Goal: Task Accomplishment & Management: Manage account settings

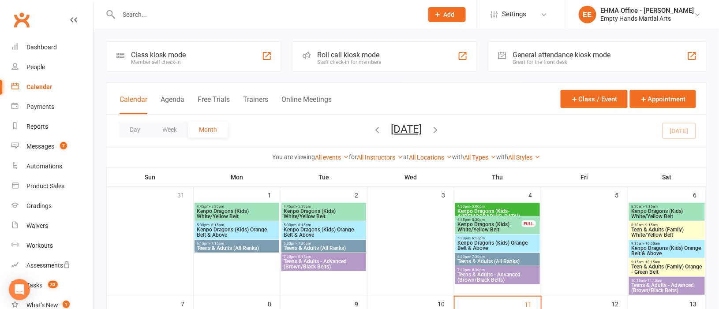
click at [153, 18] on input "text" at bounding box center [266, 14] width 301 height 12
paste input "[EMAIL_ADDRESS][DOMAIN_NAME]"
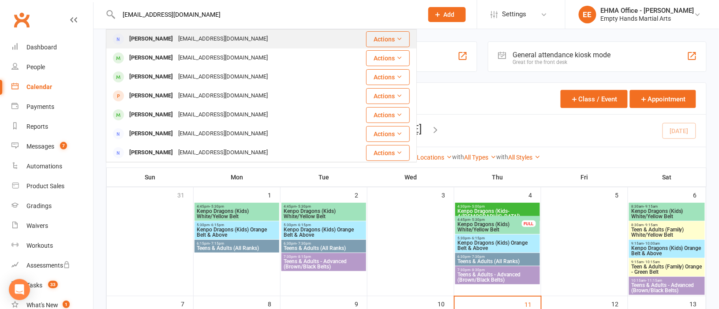
type input "[EMAIL_ADDRESS][DOMAIN_NAME]"
click at [187, 34] on div "[EMAIL_ADDRESS][DOMAIN_NAME]" at bounding box center [223, 39] width 95 height 13
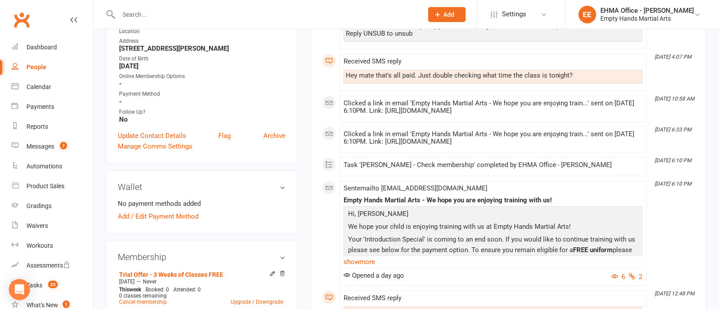
scroll to position [198, 0]
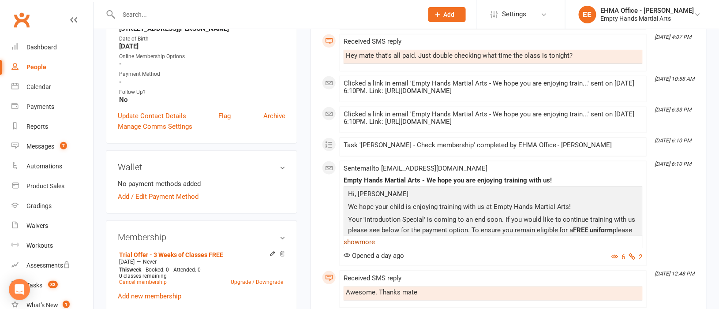
click at [371, 236] on link "show more" at bounding box center [493, 242] width 299 height 12
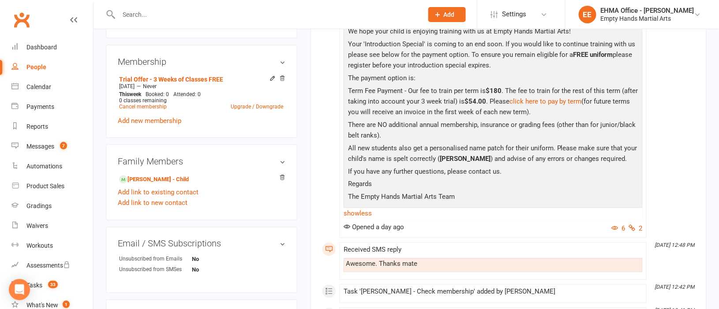
scroll to position [397, 0]
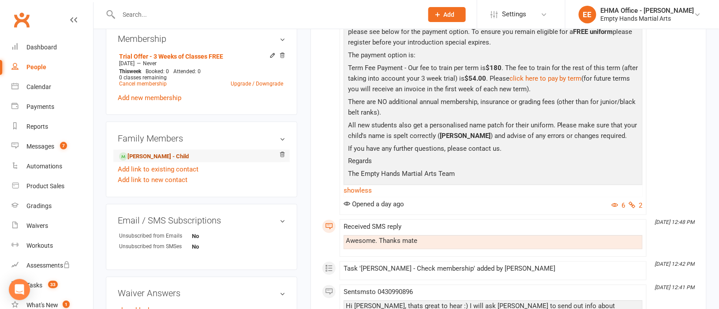
click at [150, 152] on link "[PERSON_NAME] - Child" at bounding box center [154, 156] width 70 height 9
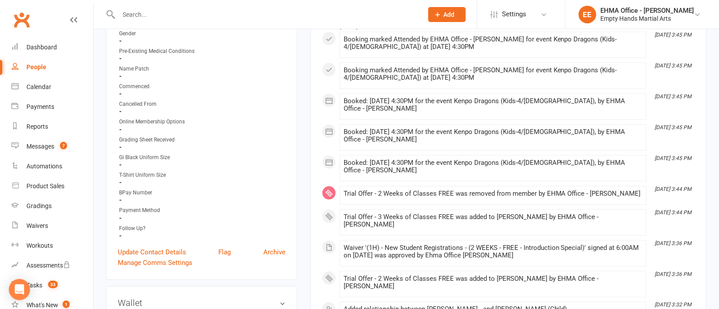
scroll to position [264, 0]
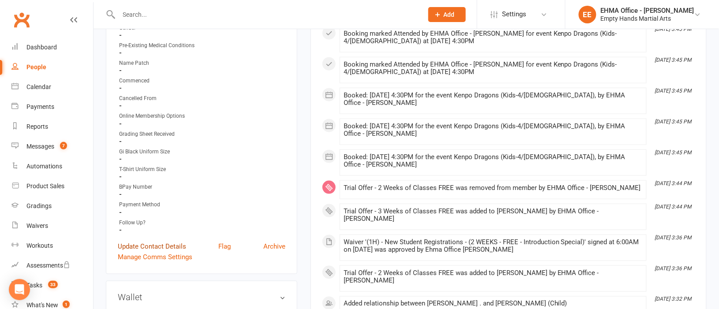
click at [151, 247] on link "Update Contact Details" at bounding box center [152, 246] width 68 height 11
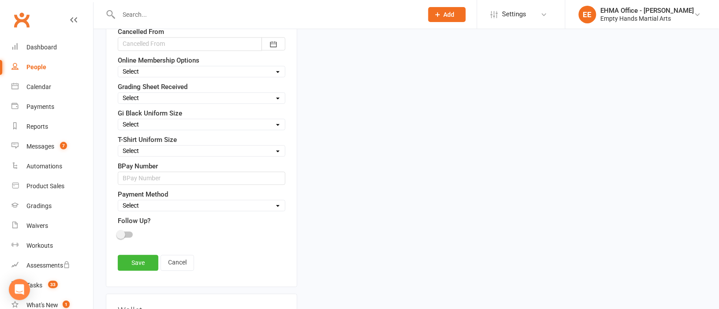
scroll to position [571, 0]
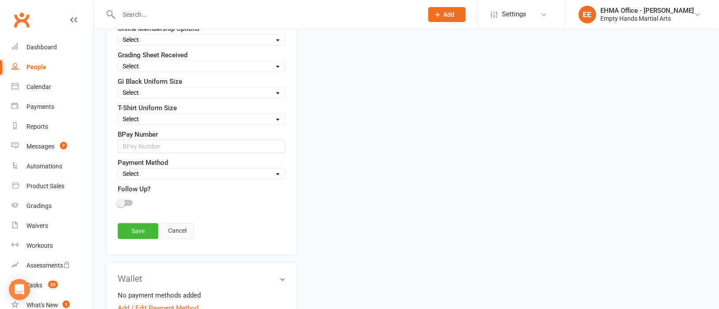
click at [170, 234] on link "Cancel" at bounding box center [178, 231] width 34 height 16
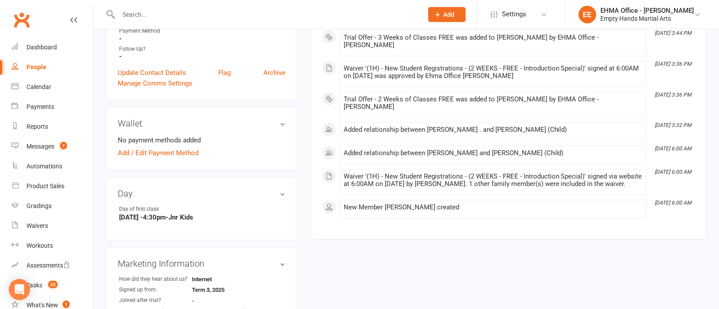
scroll to position [439, 0]
click at [146, 73] on link "Update Contact Details" at bounding box center [152, 72] width 68 height 11
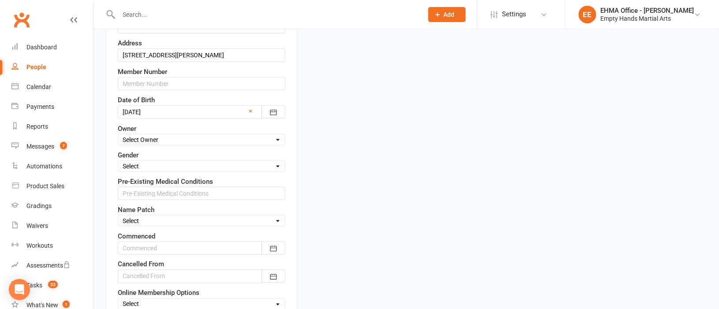
scroll to position [373, 0]
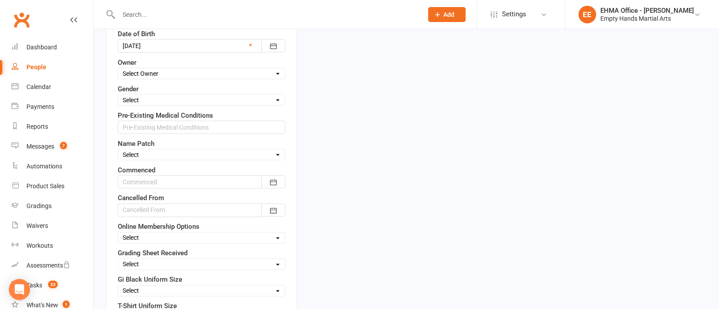
click at [146, 102] on select "Select [DEMOGRAPHIC_DATA] [DEMOGRAPHIC_DATA]" at bounding box center [201, 100] width 167 height 10
select select "[DEMOGRAPHIC_DATA]"
click at [118, 97] on select "Select [DEMOGRAPHIC_DATA] [DEMOGRAPHIC_DATA]" at bounding box center [201, 100] width 167 height 10
click at [146, 154] on select "Select Order Order Adults Yes Not Required Email" at bounding box center [201, 155] width 167 height 10
select select "Order"
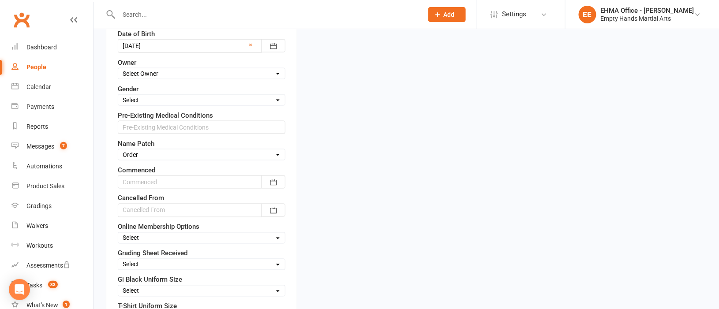
click at [118, 152] on select "Select Order Order Adults Yes Not Required Email" at bounding box center [201, 155] width 167 height 10
click at [277, 184] on icon "button" at bounding box center [273, 182] width 9 height 9
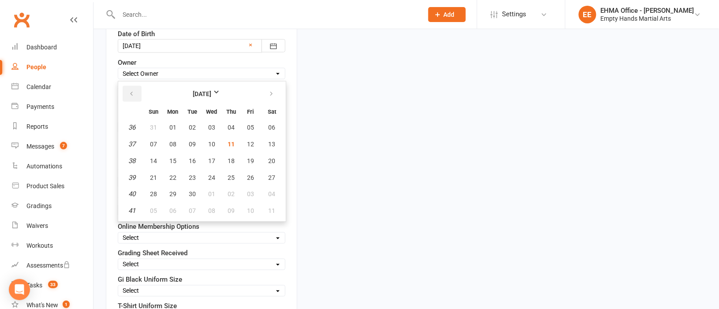
click at [129, 96] on icon "button" at bounding box center [131, 93] width 6 height 7
click at [230, 174] on span "21" at bounding box center [231, 177] width 7 height 7
type input "[DATE]"
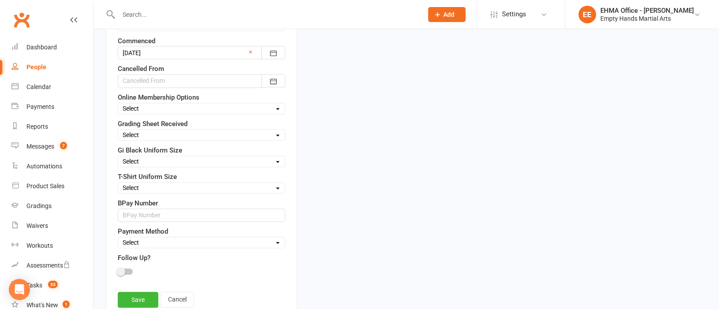
scroll to position [505, 0]
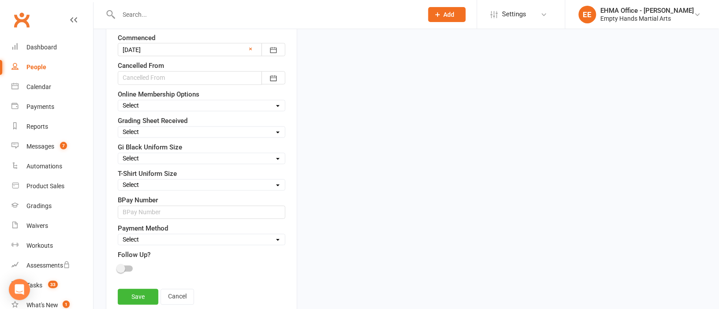
click at [158, 243] on select "Select Square (weekly) Square (monthly) Square Square (Auto) Xero - Monthly (Au…" at bounding box center [201, 240] width 167 height 10
select select "Xero - Term Fee"
click at [118, 239] on select "Select Square (weekly) Square (monthly) Square Square (Auto) Xero - Monthly (Au…" at bounding box center [201, 240] width 167 height 10
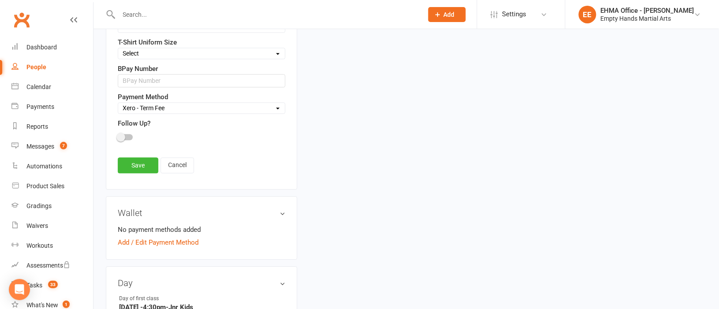
scroll to position [637, 0]
click at [142, 169] on link "Save" at bounding box center [138, 165] width 41 height 16
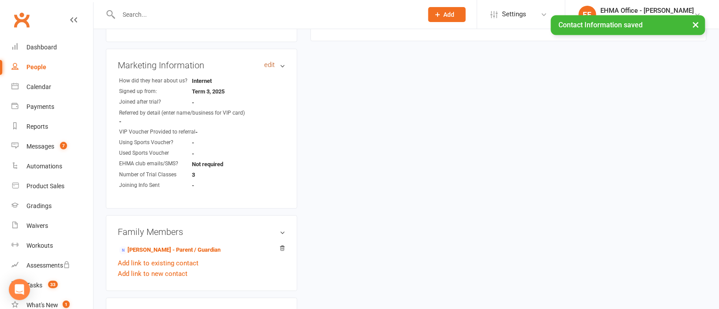
click at [265, 65] on link "edit" at bounding box center [269, 65] width 11 height 8
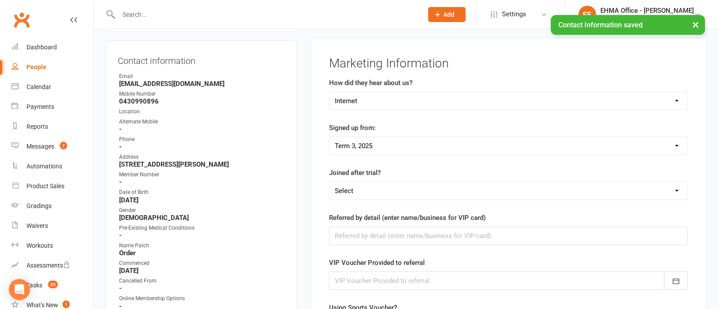
scroll to position [75, 0]
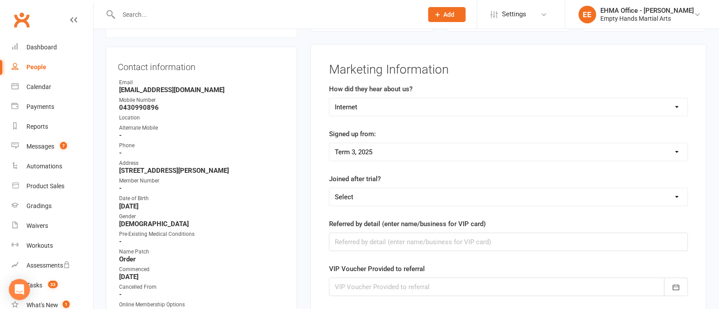
click at [360, 199] on select "Select Yes No" at bounding box center [509, 197] width 358 height 18
select select "Yes"
click at [330, 188] on select "Select Yes No" at bounding box center [509, 197] width 358 height 18
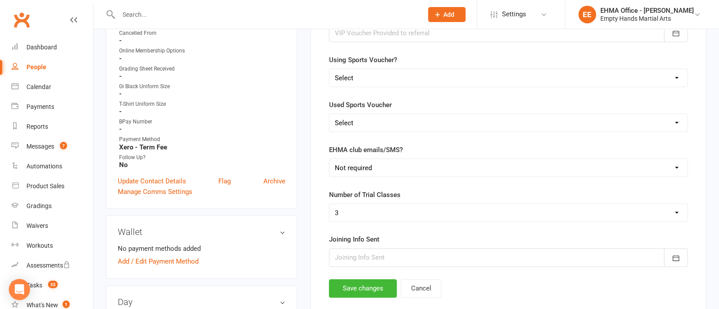
scroll to position [340, 0]
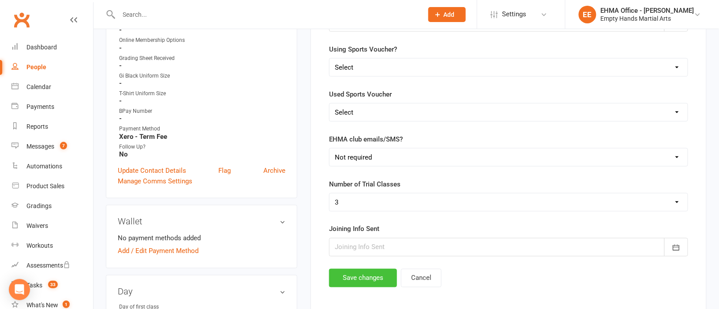
click at [358, 281] on button "Save changes" at bounding box center [363, 278] width 68 height 19
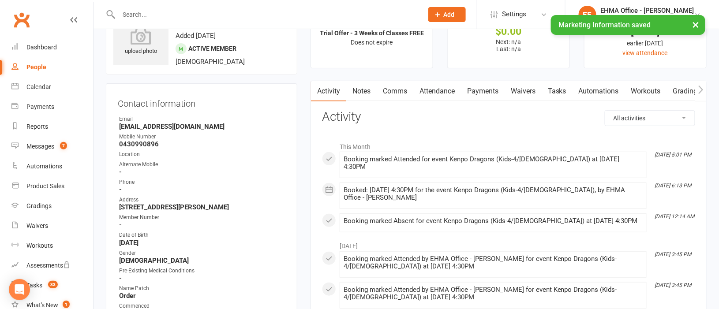
scroll to position [9, 0]
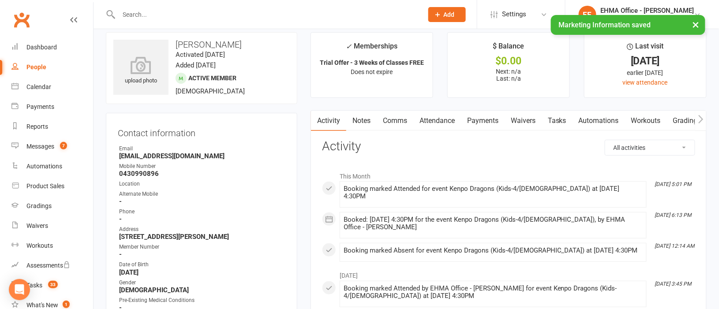
click at [434, 118] on link "Attendance" at bounding box center [438, 121] width 48 height 20
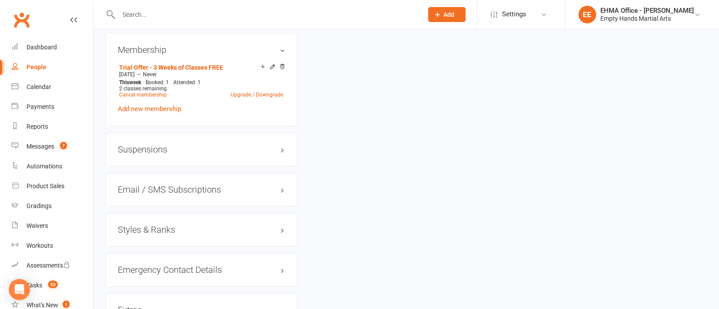
scroll to position [804, 0]
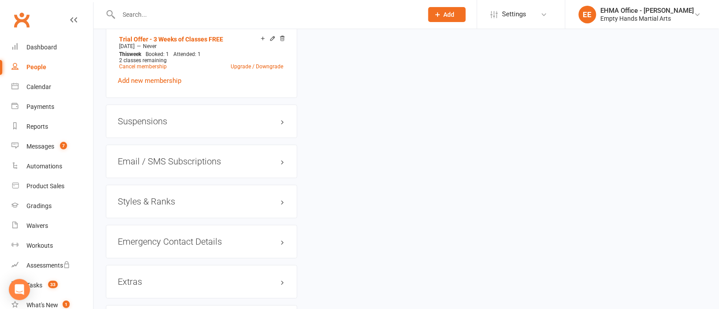
click at [225, 205] on h3 "Styles & Ranks" at bounding box center [202, 202] width 168 height 10
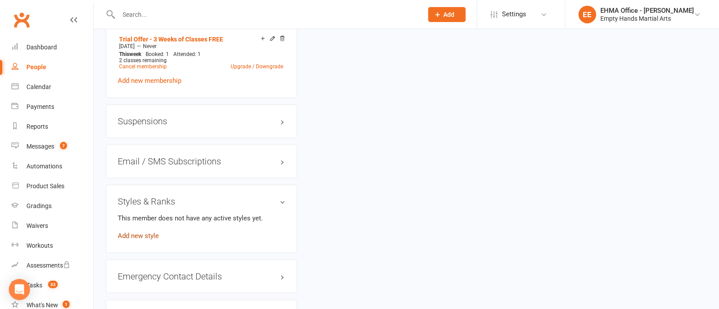
click at [147, 236] on link "Add new style" at bounding box center [138, 236] width 41 height 8
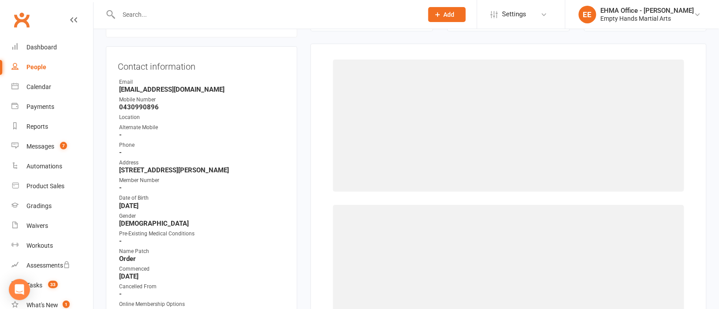
scroll to position [75, 0]
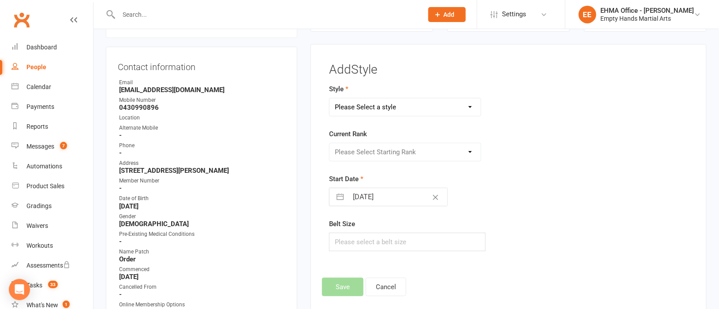
click at [366, 110] on select "Please Select a style EPAK (Teen/Adult) Junior Kenpo Dragons (Kids) Kenpo Defen…" at bounding box center [405, 107] width 151 height 18
select select "156"
click at [330, 98] on select "Please Select a style EPAK (Teen/Adult) Junior Kenpo Dragons (Kids) Kenpo Defen…" at bounding box center [405, 107] width 151 height 18
click at [365, 154] on select "Please Select Starting Rank White Belt White-Yellow Belt White-Red Belt White-O…" at bounding box center [405, 152] width 151 height 18
select select "1348"
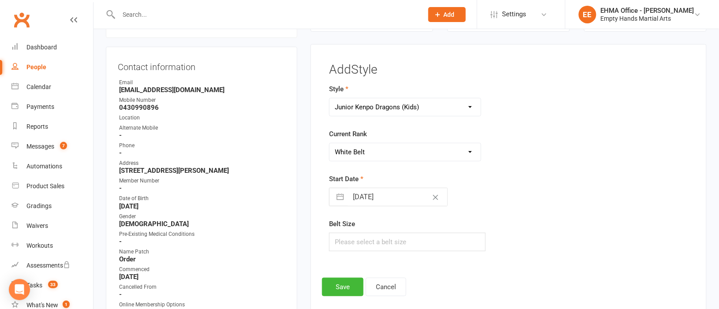
click at [330, 143] on select "Please Select Starting Rank White Belt White-Yellow Belt White-Red Belt White-O…" at bounding box center [405, 152] width 151 height 18
select select "7"
select select "2025"
select select "8"
select select "2025"
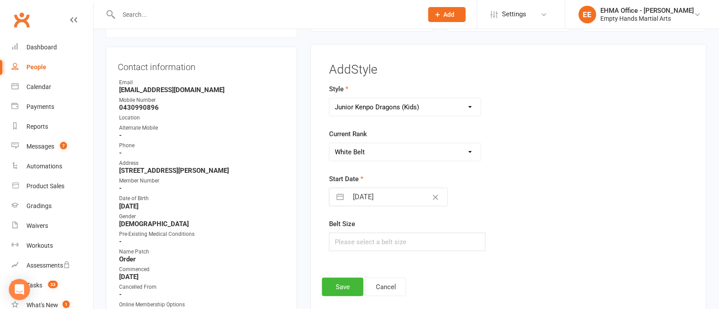
select select "9"
select select "2025"
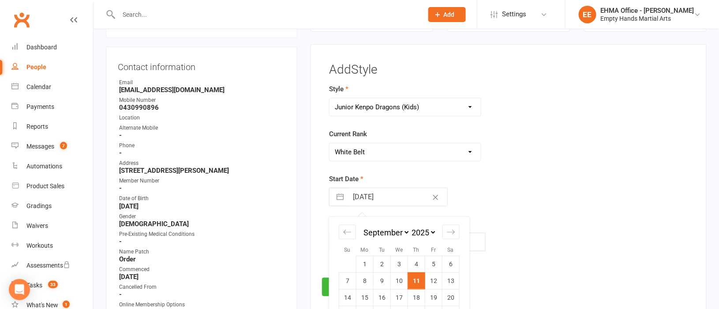
click at [359, 195] on input "[DATE]" at bounding box center [397, 197] width 99 height 18
click at [347, 230] on icon "Move backward to switch to the previous month." at bounding box center [347, 232] width 8 height 8
select select "6"
select select "2025"
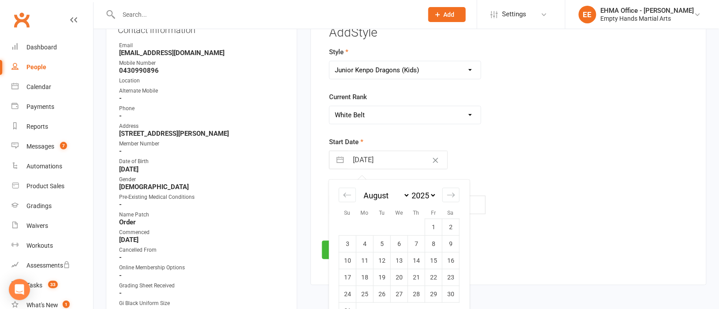
scroll to position [142, 0]
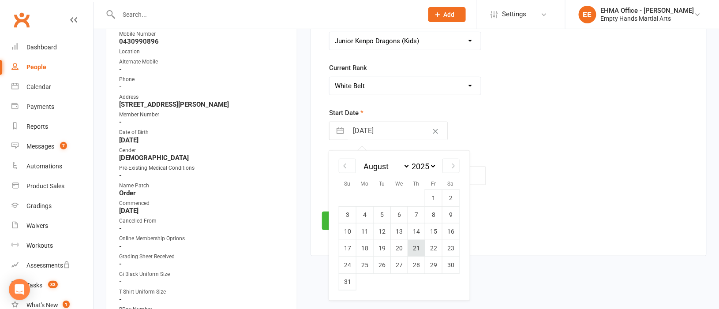
click at [415, 250] on td "21" at bounding box center [416, 248] width 17 height 17
type input "[DATE]"
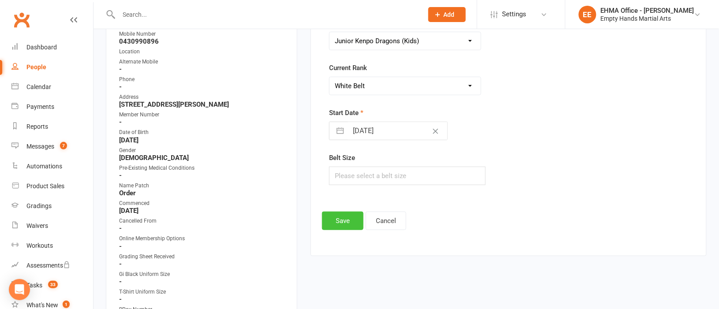
click at [350, 221] on button "Save" at bounding box center [342, 221] width 41 height 19
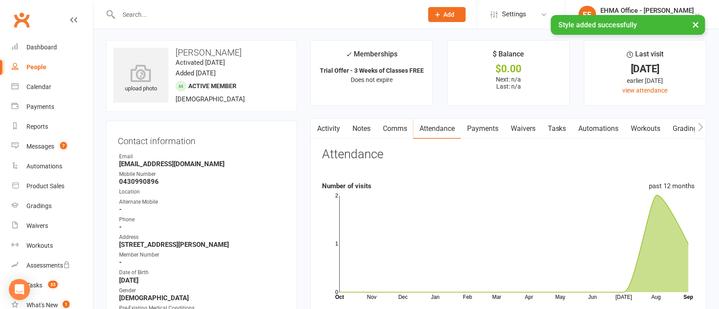
scroll to position [0, 0]
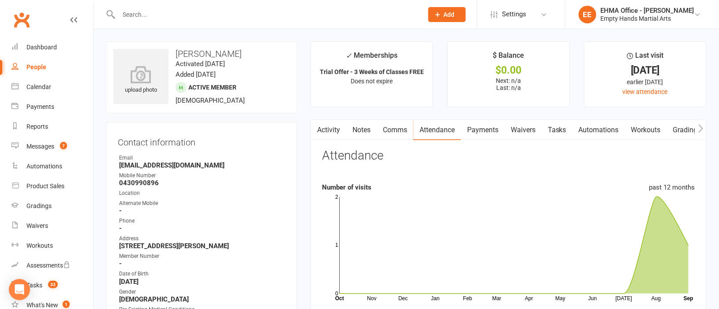
click at [334, 129] on link "Activity" at bounding box center [328, 130] width 35 height 20
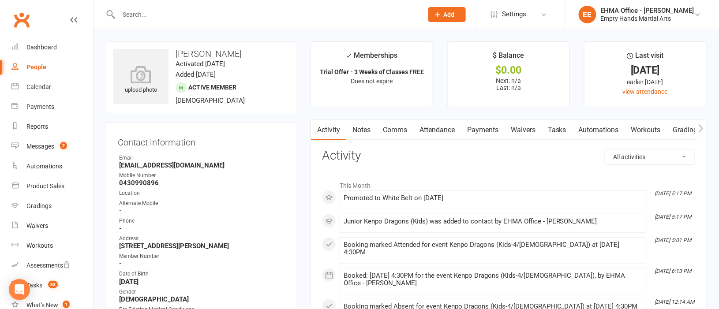
click at [439, 130] on link "Attendance" at bounding box center [438, 130] width 48 height 20
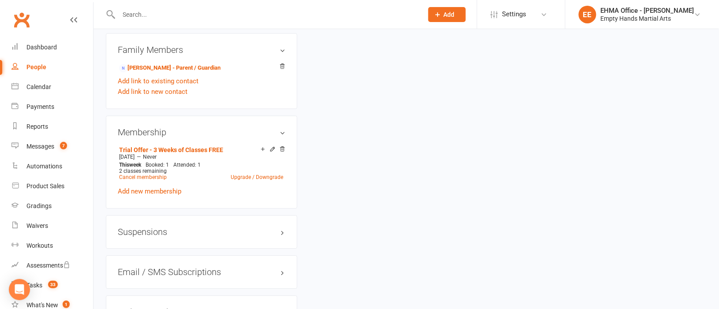
scroll to position [662, 0]
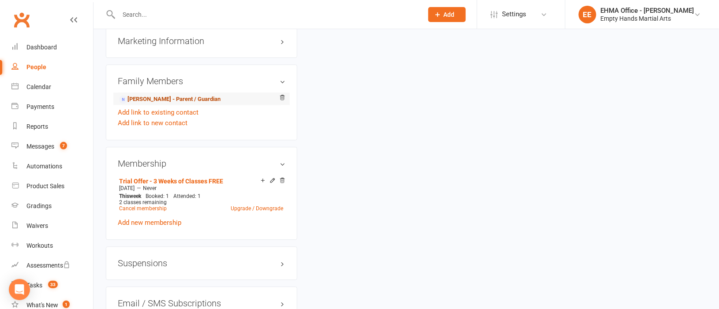
click at [162, 100] on link "[PERSON_NAME] - Parent / Guardian" at bounding box center [170, 99] width 102 height 9
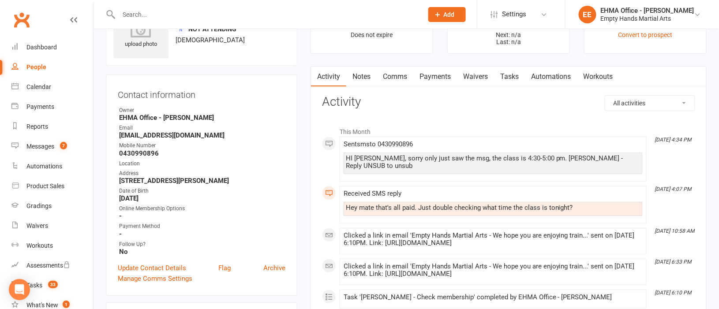
scroll to position [66, 0]
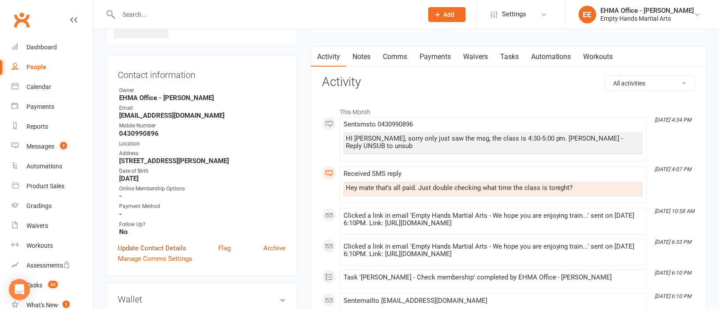
click at [156, 246] on link "Update Contact Details" at bounding box center [152, 248] width 68 height 11
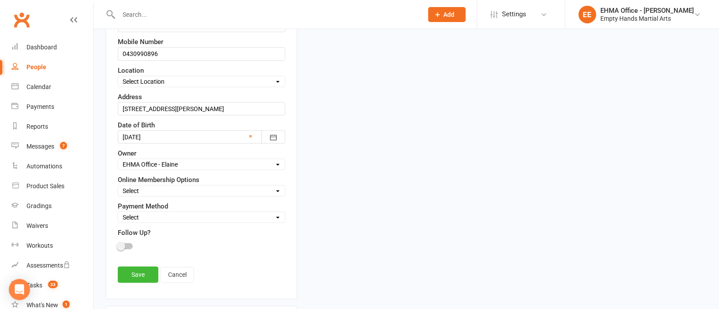
scroll to position [240, 0]
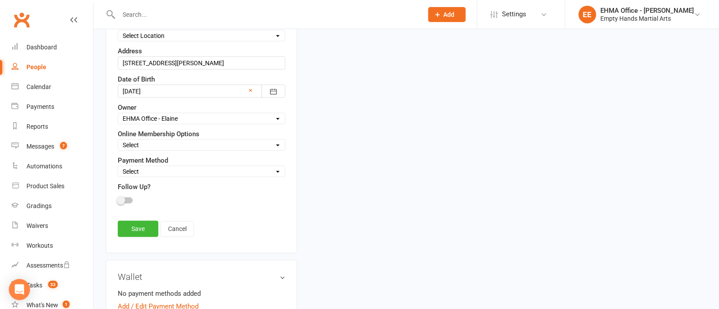
click at [162, 170] on select "Select Square (weekly) Square (monthly) Square Square (Auto) Xero - Monthly (Au…" at bounding box center [201, 172] width 167 height 10
select select "Xero - Term Fee"
click at [118, 169] on select "Select Square (weekly) Square (monthly) Square Square (Auto) Xero - Monthly (Au…" at bounding box center [201, 172] width 167 height 10
click at [131, 231] on link "Save" at bounding box center [138, 229] width 41 height 16
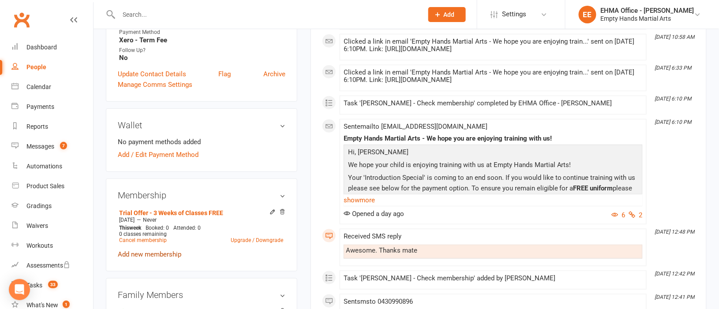
click at [157, 254] on link "Add new membership" at bounding box center [150, 255] width 64 height 8
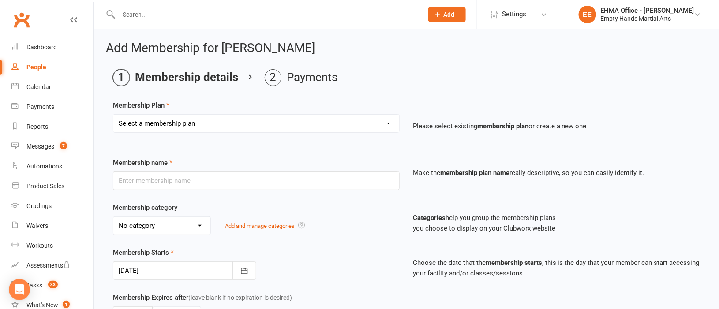
click at [178, 126] on select "Select a membership plan Create new Membership Plan Adults Commit Plan (6 month…" at bounding box center [256, 124] width 286 height 18
select select "84"
click at [113, 115] on select "Select a membership plan Create new Membership Plan Adults Commit Plan (6 month…" at bounding box center [256, 124] width 286 height 18
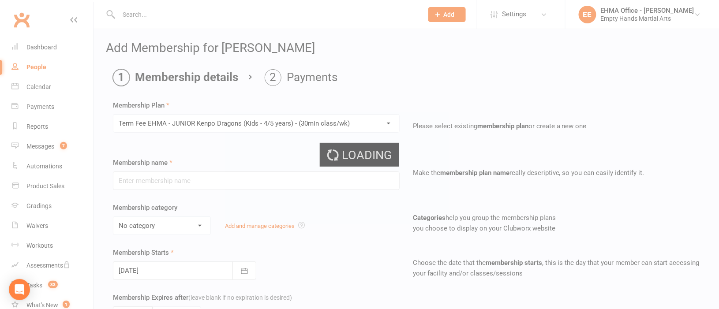
type input "Term Fee EHMA - JUNIOR Kenpo Dragons (Kids - 4/5 years) - (30min class/wk)"
select select "4"
select select "1"
type input "1"
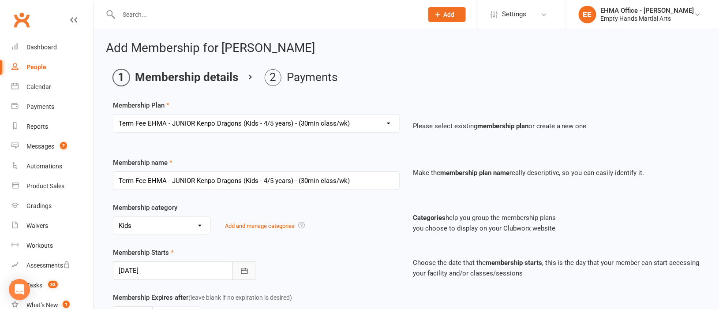
click at [241, 271] on icon "button" at bounding box center [244, 271] width 9 height 9
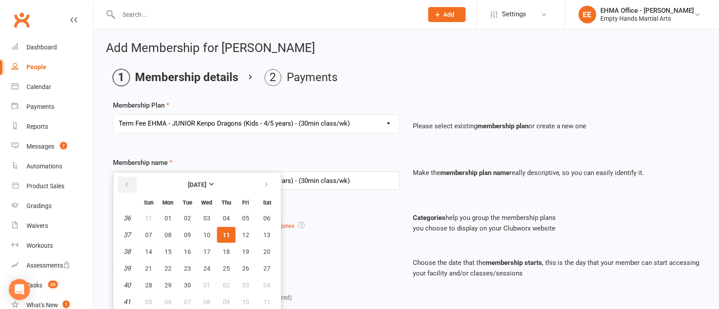
click at [121, 180] on button "button" at bounding box center [127, 185] width 19 height 16
click at [223, 270] on span "21" at bounding box center [226, 268] width 7 height 7
type input "[DATE]"
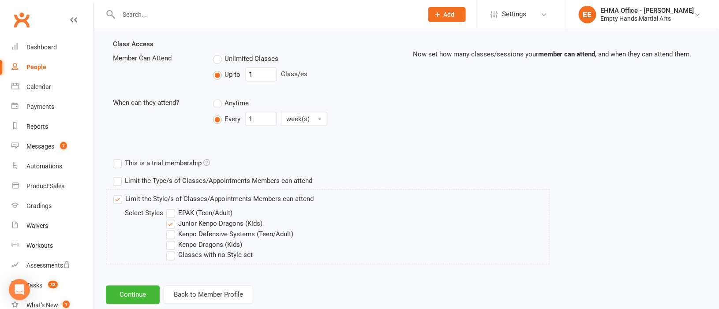
scroll to position [324, 0]
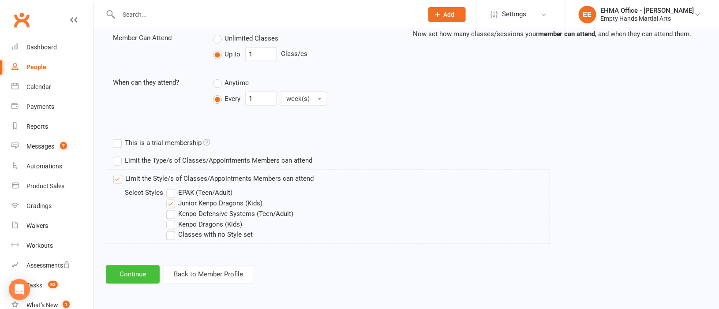
click at [138, 279] on button "Continue" at bounding box center [133, 275] width 54 height 19
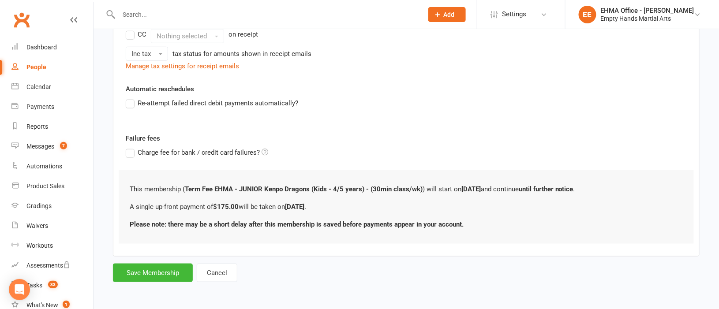
scroll to position [0, 0]
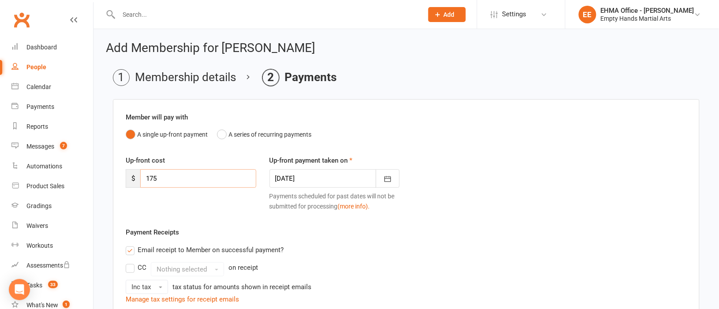
drag, startPoint x: 170, startPoint y: 179, endPoint x: 138, endPoint y: 180, distance: 31.8
click at [138, 180] on div "$ 175" at bounding box center [191, 178] width 131 height 19
type input "54"
click at [214, 208] on div "Up-front cost $ 54 Up-front payment taken on [DATE] [DATE] Sun Mon Tue Wed Thu …" at bounding box center [406, 191] width 575 height 72
click at [388, 180] on icon "button" at bounding box center [388, 179] width 9 height 9
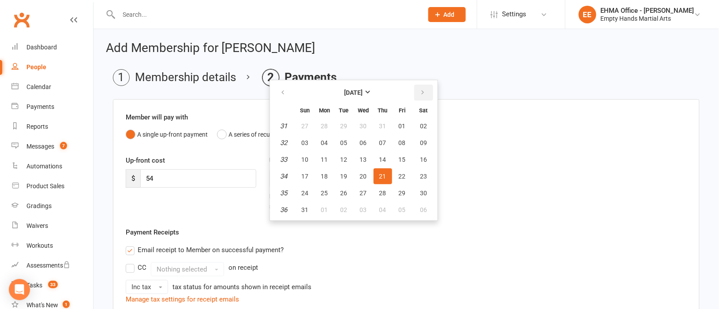
click at [423, 93] on button "button" at bounding box center [423, 93] width 19 height 16
click at [380, 139] on span "11" at bounding box center [383, 142] width 7 height 7
type input "[DATE]"
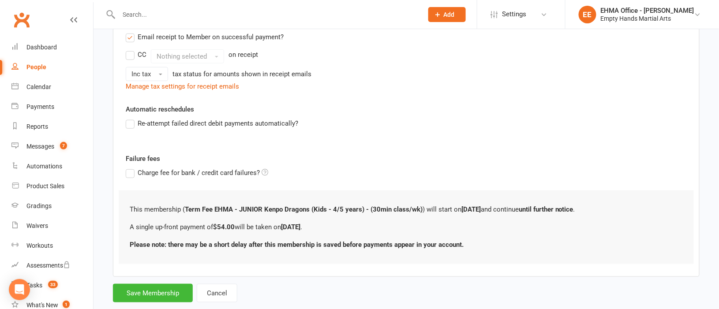
scroll to position [207, 0]
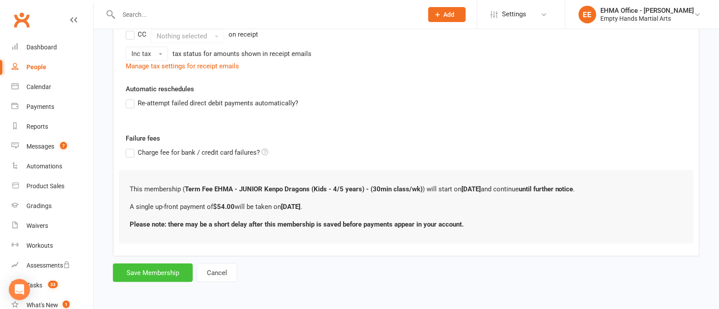
click at [162, 271] on button "Save Membership" at bounding box center [153, 273] width 80 height 19
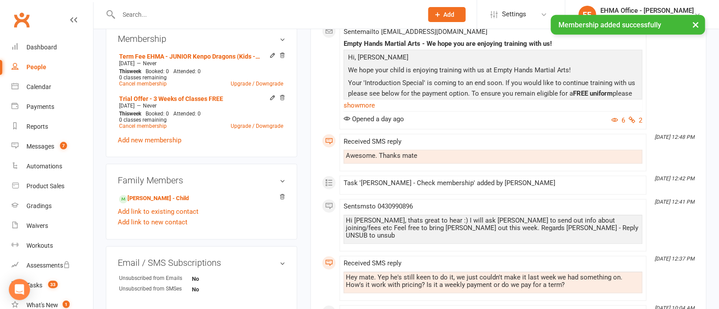
scroll to position [331, 0]
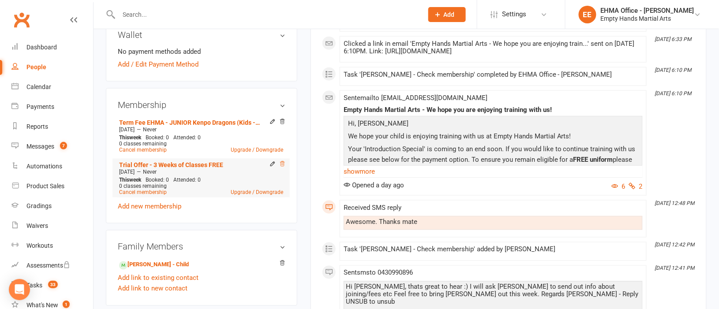
click at [280, 164] on icon at bounding box center [282, 164] width 6 height 6
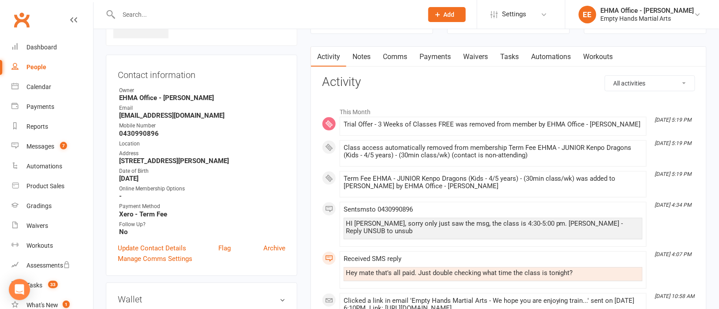
scroll to position [0, 0]
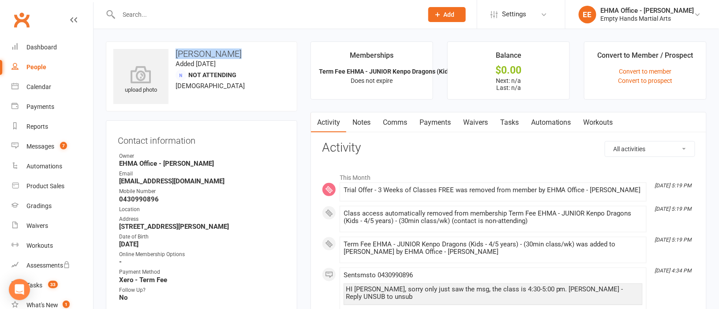
drag, startPoint x: 233, startPoint y: 51, endPoint x: 176, endPoint y: 50, distance: 56.5
click at [176, 50] on h3 "[PERSON_NAME]" at bounding box center [201, 54] width 177 height 10
copy h3 "[PERSON_NAME]"
drag, startPoint x: 200, startPoint y: 182, endPoint x: 119, endPoint y: 182, distance: 81.2
click at [119, 182] on strong "[EMAIL_ADDRESS][DOMAIN_NAME]" at bounding box center [202, 181] width 166 height 8
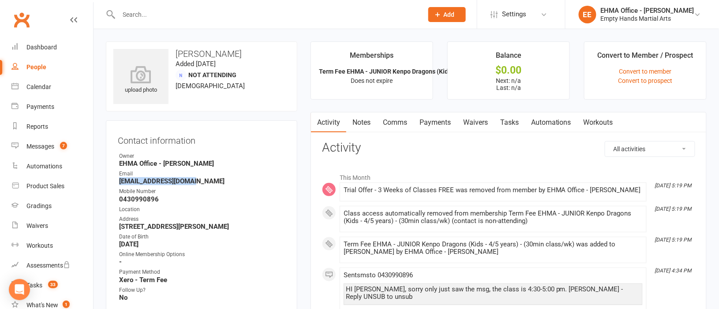
copy strong "[EMAIL_ADDRESS][DOMAIN_NAME]"
drag, startPoint x: 218, startPoint y: 225, endPoint x: 119, endPoint y: 225, distance: 99.7
click at [119, 225] on strong "[STREET_ADDRESS][PERSON_NAME]" at bounding box center [202, 227] width 166 height 8
copy strong "[STREET_ADDRESS][PERSON_NAME]"
drag, startPoint x: 232, startPoint y: 49, endPoint x: 178, endPoint y: 50, distance: 53.9
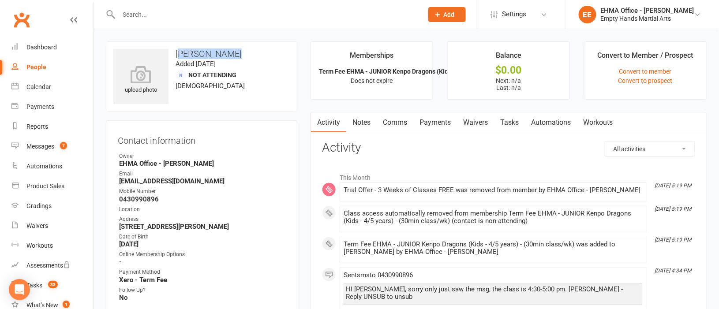
click at [178, 50] on h3 "[PERSON_NAME]" at bounding box center [201, 54] width 177 height 10
click at [250, 55] on h3 "[PERSON_NAME]" at bounding box center [201, 54] width 177 height 10
click at [240, 52] on h3 "[PERSON_NAME]" at bounding box center [201, 54] width 177 height 10
drag, startPoint x: 236, startPoint y: 52, endPoint x: 177, endPoint y: 54, distance: 58.3
click at [177, 54] on h3 "[PERSON_NAME]" at bounding box center [201, 54] width 177 height 10
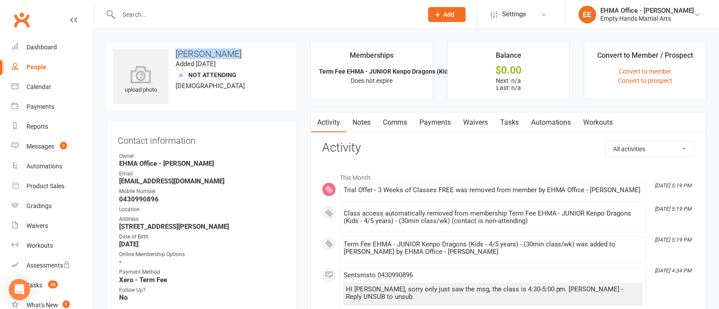
copy h3 "[PERSON_NAME]"
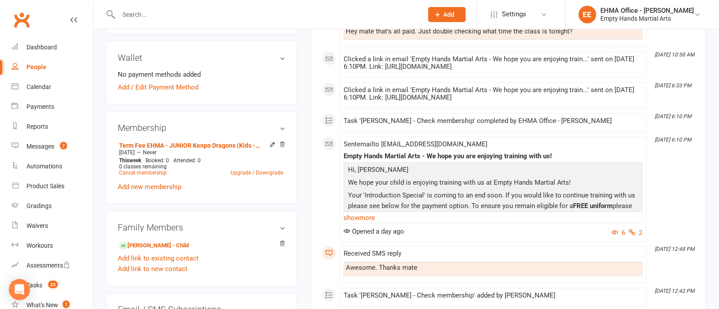
scroll to position [331, 0]
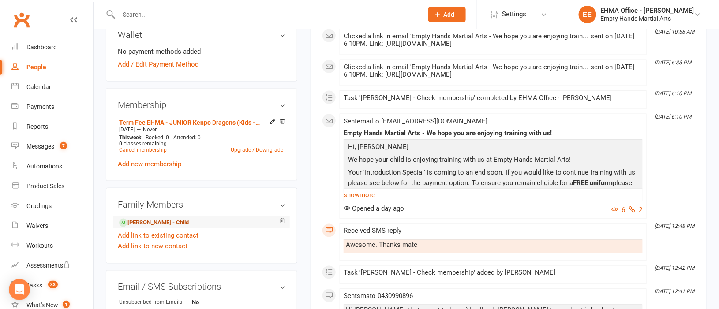
click at [158, 221] on link "[PERSON_NAME] - Child" at bounding box center [154, 222] width 70 height 9
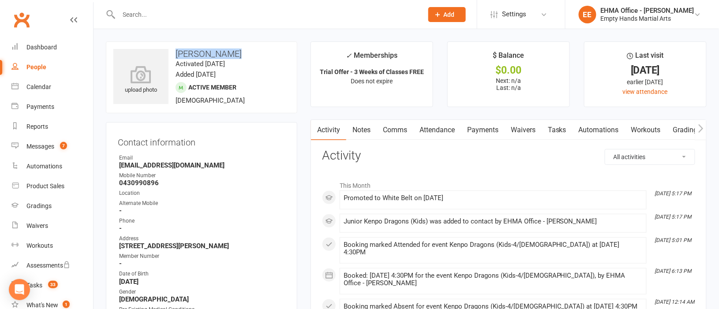
drag, startPoint x: 233, startPoint y: 54, endPoint x: 177, endPoint y: 55, distance: 56.1
click at [177, 55] on h3 "[PERSON_NAME]" at bounding box center [201, 54] width 177 height 10
copy h3 "[PERSON_NAME]"
drag, startPoint x: 196, startPoint y: 165, endPoint x: 119, endPoint y: 167, distance: 77.3
click at [119, 167] on strong "[EMAIL_ADDRESS][DOMAIN_NAME]" at bounding box center [202, 166] width 166 height 8
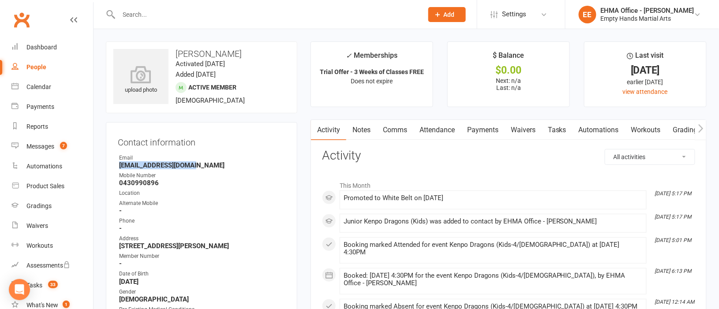
copy strong "[EMAIL_ADDRESS][DOMAIN_NAME]"
drag, startPoint x: 237, startPoint y: 54, endPoint x: 176, endPoint y: 52, distance: 60.9
click at [176, 52] on h3 "[PERSON_NAME]" at bounding box center [201, 54] width 177 height 10
copy h3 "[PERSON_NAME]"
click at [435, 125] on link "Attendance" at bounding box center [438, 130] width 48 height 20
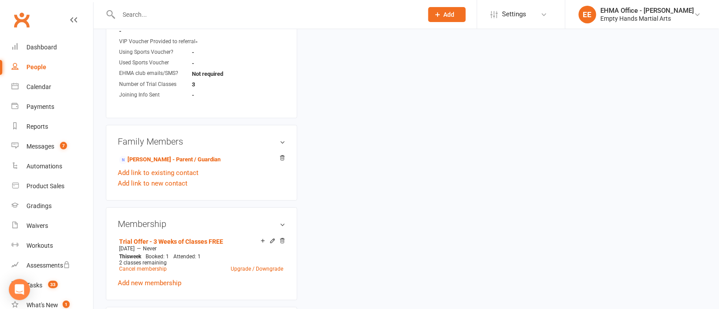
scroll to position [794, 0]
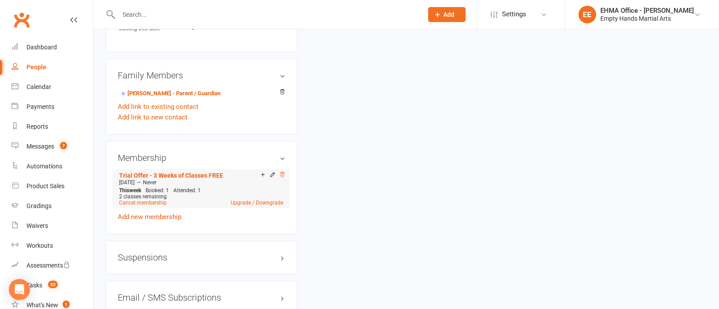
click at [282, 176] on icon at bounding box center [282, 175] width 6 height 6
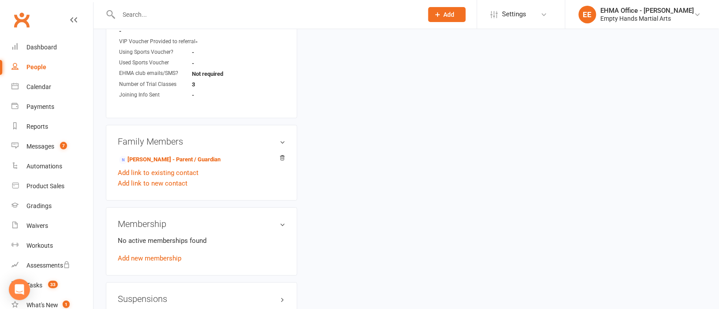
scroll to position [726, 0]
click at [164, 254] on div "No active memberships found Add new membership" at bounding box center [202, 249] width 168 height 28
click at [164, 256] on link "Add new membership" at bounding box center [150, 258] width 64 height 8
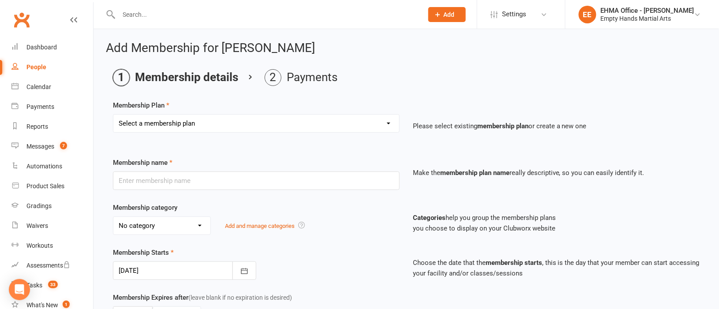
click at [264, 121] on select "Select a membership plan Create new Membership Plan Adults Commit Plan (6 month…" at bounding box center [256, 124] width 286 height 18
select select "84"
click at [113, 115] on select "Select a membership plan Create new Membership Plan Adults Commit Plan (6 month…" at bounding box center [256, 124] width 286 height 18
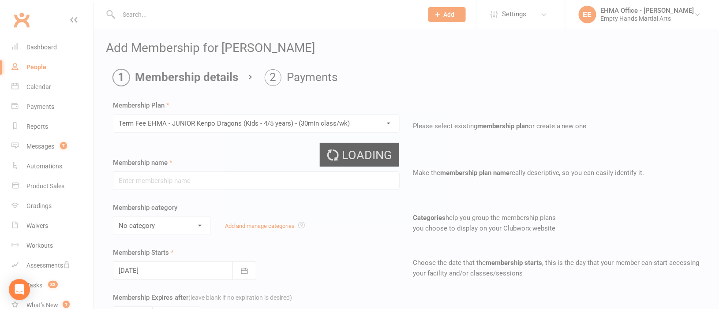
type input "Term Fee EHMA - JUNIOR Kenpo Dragons (Kids - 4/5 years) - (30min class/wk)"
select select "4"
select select "1"
type input "1"
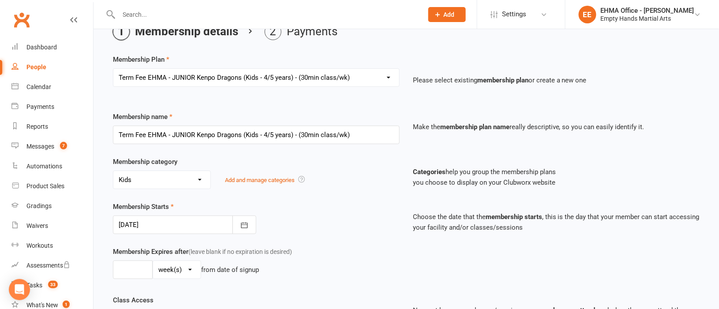
scroll to position [66, 0]
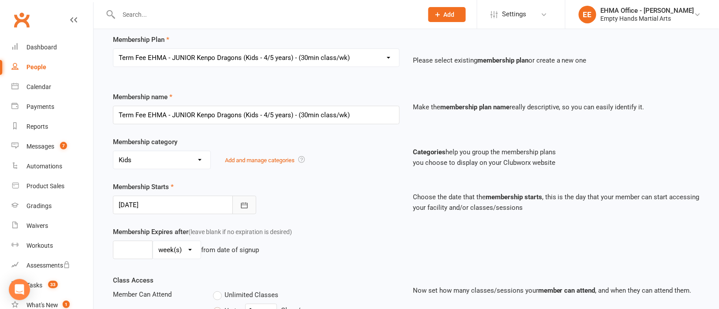
click at [243, 210] on icon "button" at bounding box center [244, 205] width 9 height 9
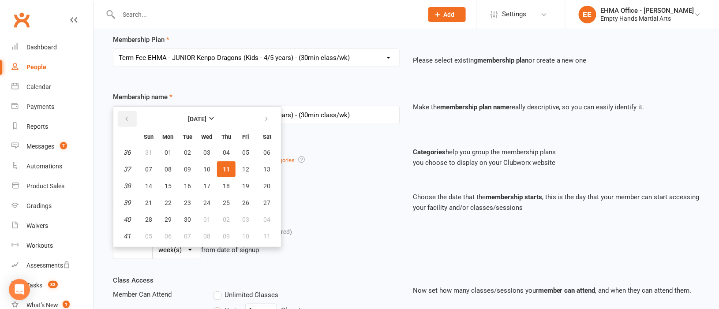
click at [129, 118] on button "button" at bounding box center [127, 119] width 19 height 16
click at [224, 200] on span "21" at bounding box center [226, 202] width 7 height 7
type input "[DATE]"
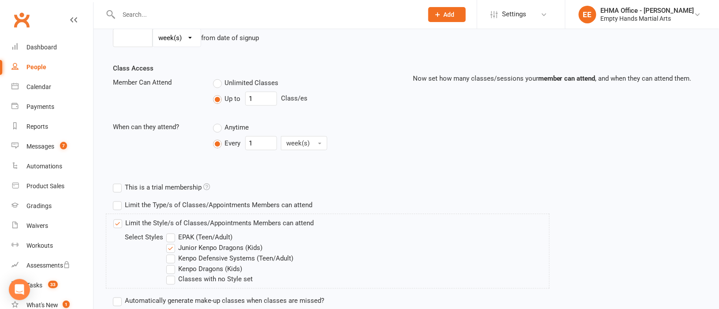
scroll to position [331, 0]
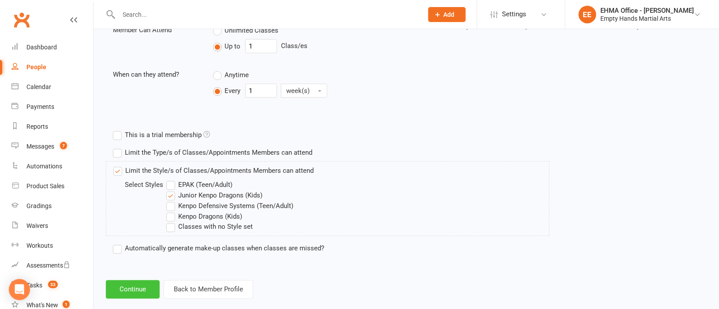
click at [132, 290] on button "Continue" at bounding box center [133, 290] width 54 height 19
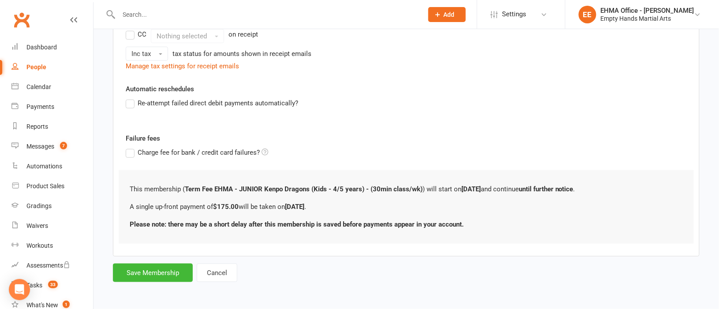
scroll to position [0, 0]
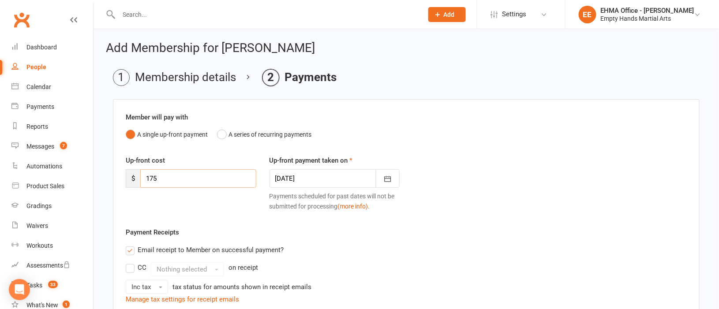
drag, startPoint x: 177, startPoint y: 176, endPoint x: 131, endPoint y: 179, distance: 45.6
click at [133, 179] on div "$ 175" at bounding box center [191, 178] width 131 height 19
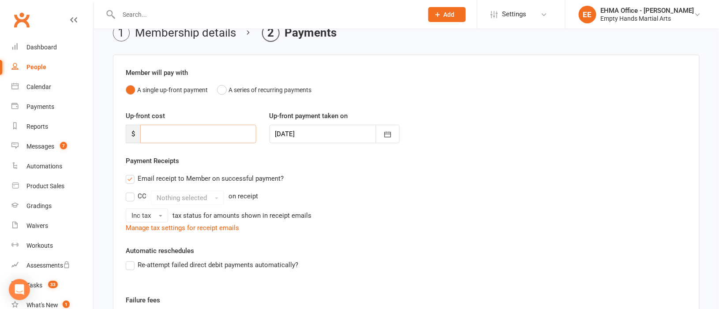
scroll to position [172, 0]
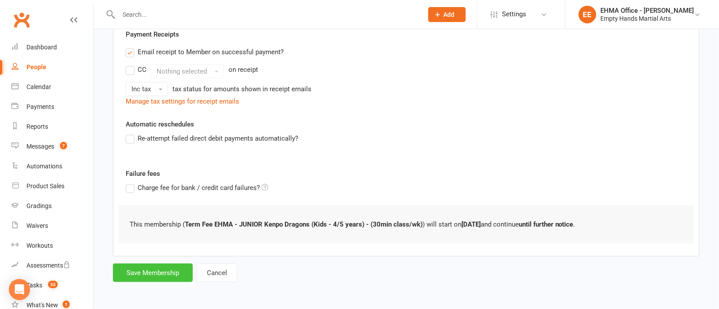
click at [159, 268] on button "Save Membership" at bounding box center [153, 273] width 80 height 19
type input "0"
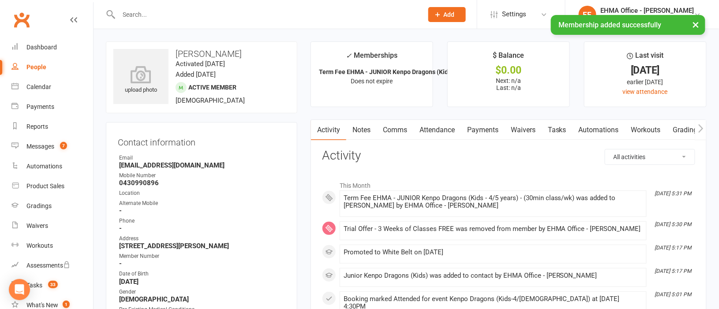
click at [444, 128] on link "Attendance" at bounding box center [438, 130] width 48 height 20
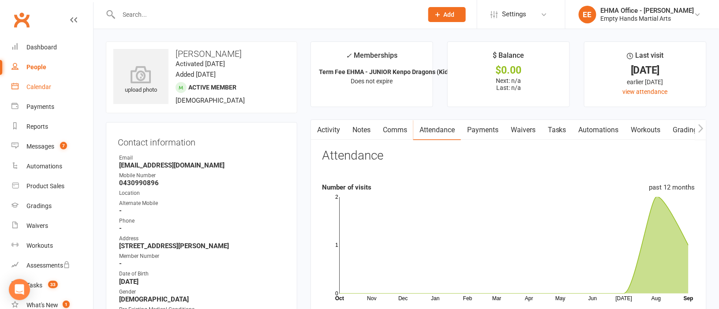
click at [41, 85] on div "Calendar" at bounding box center [38, 86] width 25 height 7
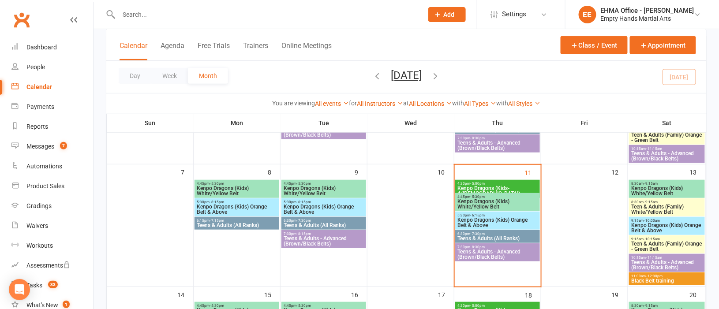
scroll to position [198, 0]
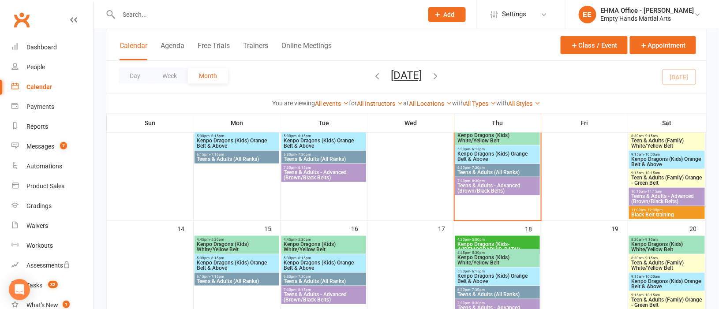
click at [475, 241] on span "- 5:00pm" at bounding box center [477, 240] width 15 height 4
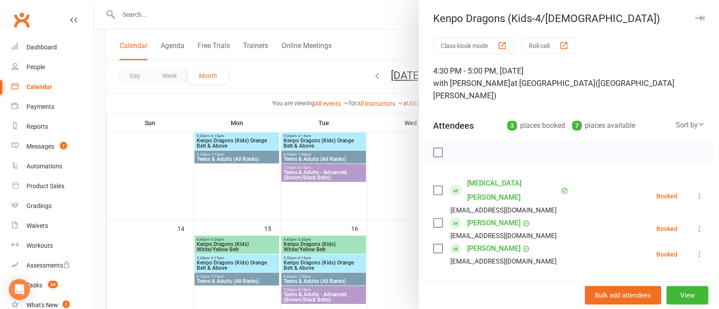
scroll to position [131, 0]
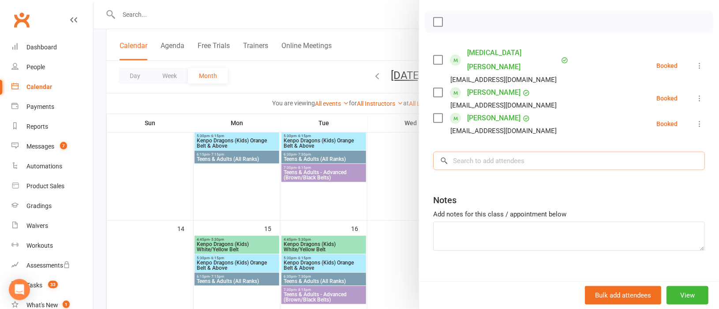
click at [469, 152] on input "search" at bounding box center [569, 161] width 272 height 19
paste input "[PERSON_NAME]"
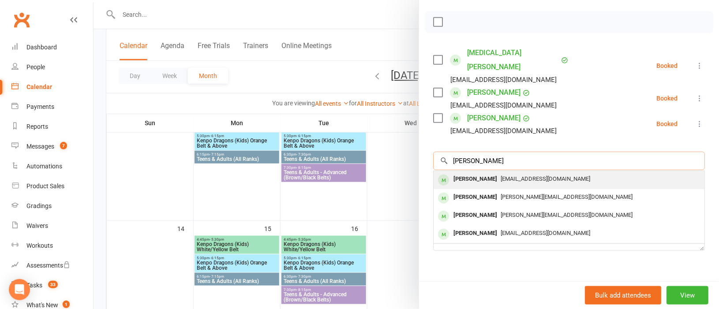
type input "[PERSON_NAME]"
click at [501, 176] on span "[EMAIL_ADDRESS][DOMAIN_NAME]" at bounding box center [546, 179] width 90 height 7
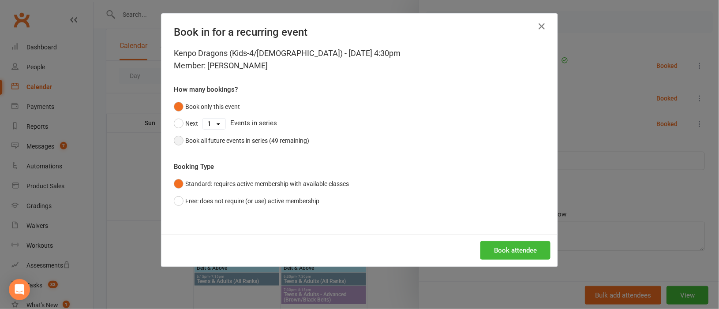
click at [179, 139] on button "Book all future events in series (49 remaining)" at bounding box center [241, 140] width 135 height 17
click at [503, 248] on button "Book attendee" at bounding box center [516, 250] width 70 height 19
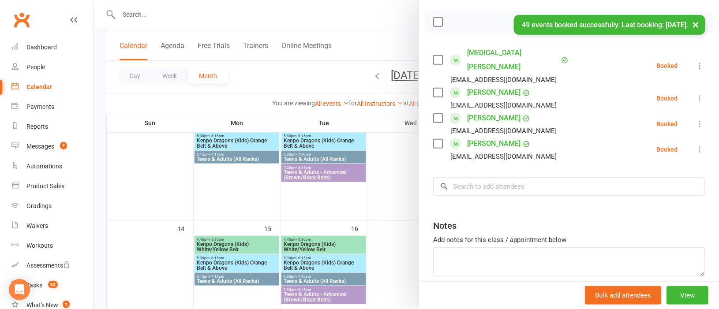
click at [482, 137] on link "[PERSON_NAME]" at bounding box center [493, 144] width 53 height 14
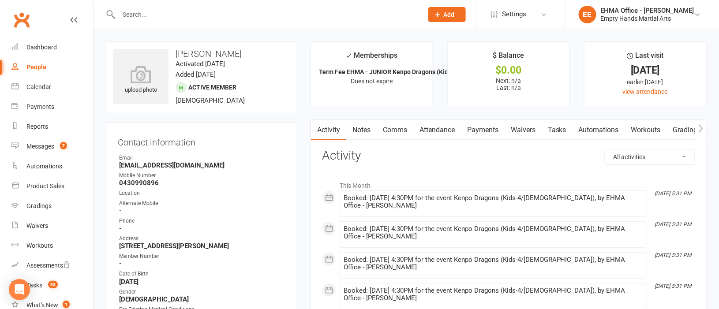
click at [452, 131] on link "Attendance" at bounding box center [438, 130] width 48 height 20
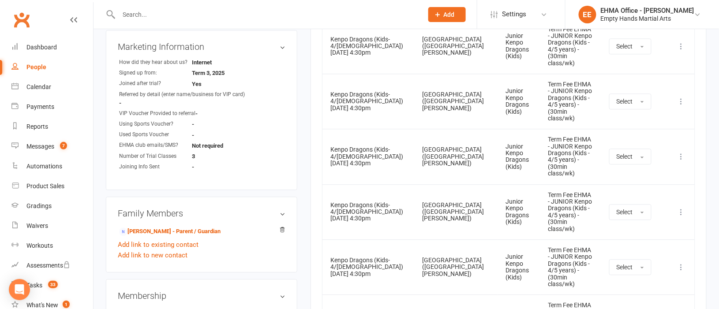
scroll to position [728, 0]
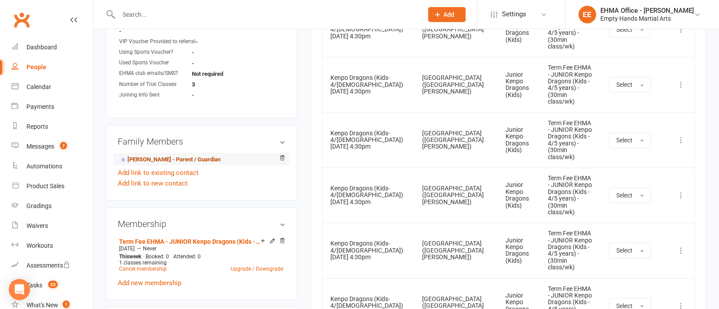
click at [166, 161] on link "[PERSON_NAME] - Parent / Guardian" at bounding box center [170, 159] width 102 height 9
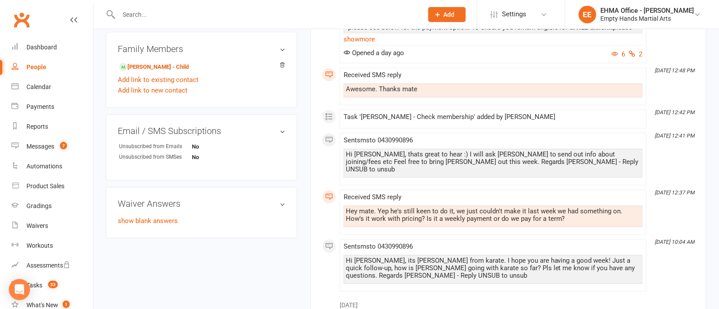
scroll to position [463, 0]
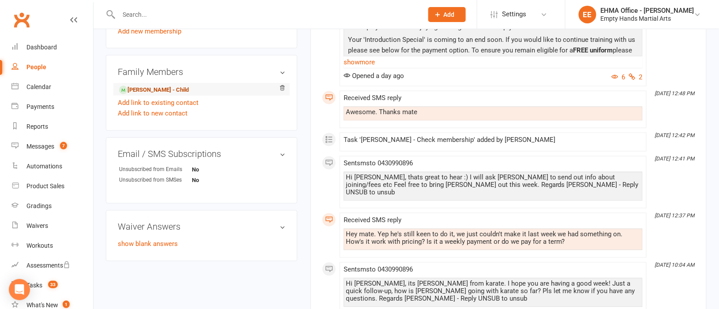
click at [149, 90] on link "[PERSON_NAME] - Child" at bounding box center [154, 90] width 70 height 9
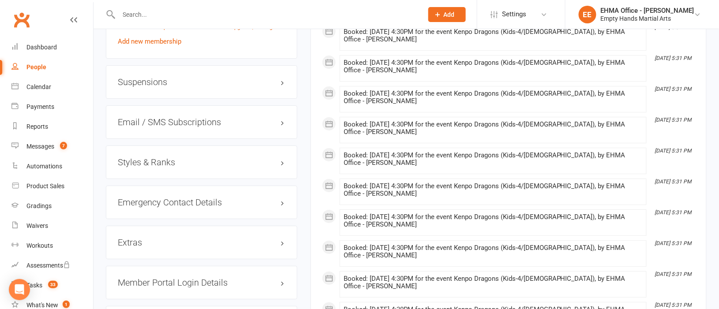
scroll to position [993, 0]
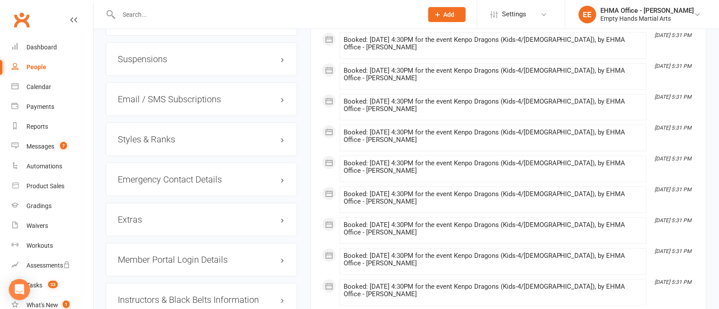
click at [216, 144] on h3 "Styles & Ranks" at bounding box center [202, 140] width 168 height 10
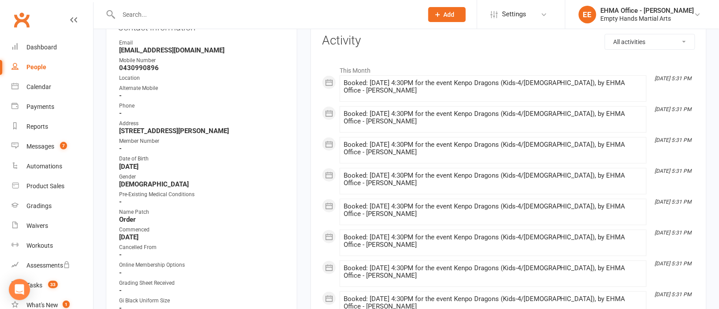
scroll to position [0, 0]
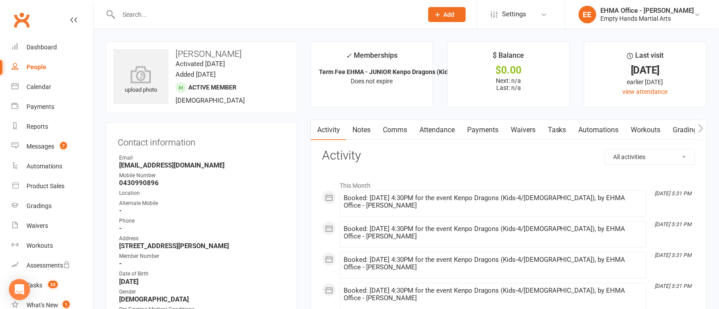
click at [444, 130] on link "Attendance" at bounding box center [438, 130] width 48 height 20
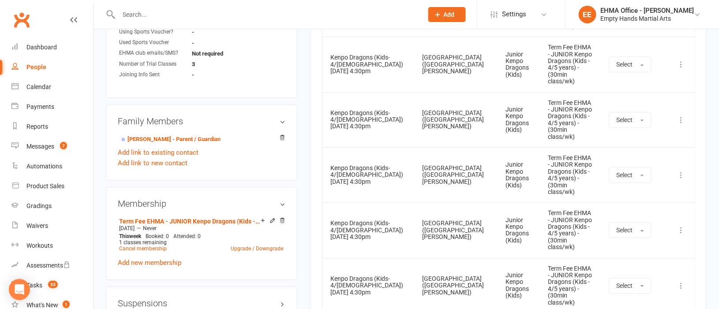
scroll to position [794, 0]
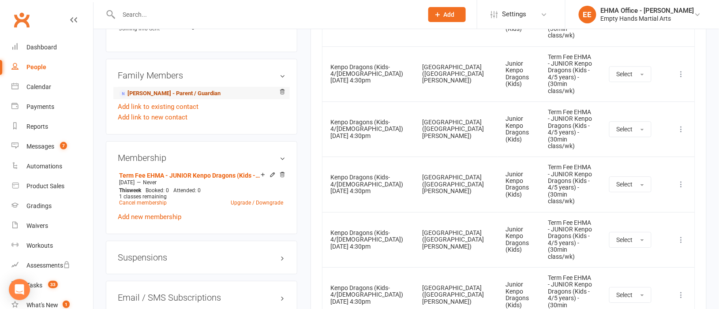
click at [158, 93] on link "[PERSON_NAME] - Parent / Guardian" at bounding box center [170, 93] width 102 height 9
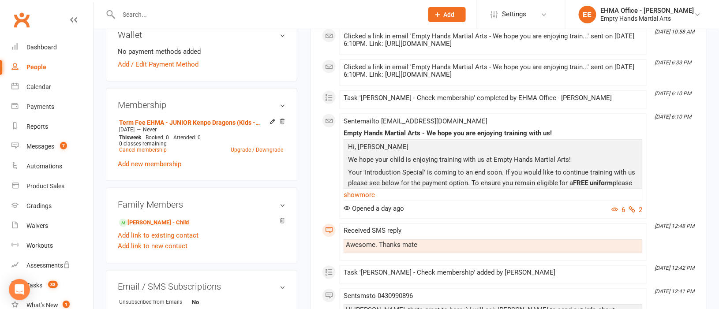
scroll to position [397, 0]
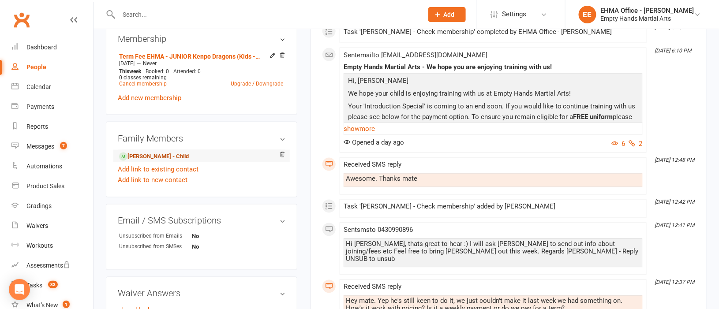
click at [157, 158] on link "[PERSON_NAME] - Child" at bounding box center [154, 156] width 70 height 9
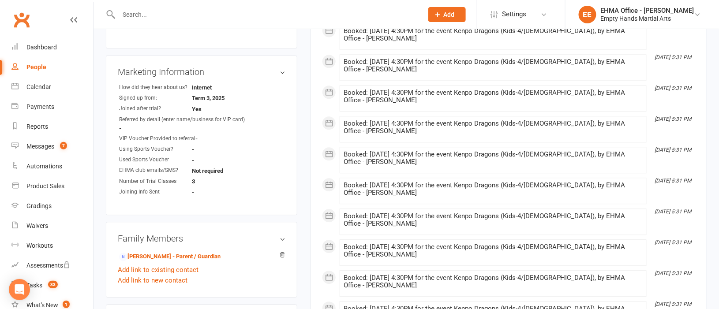
scroll to position [662, 0]
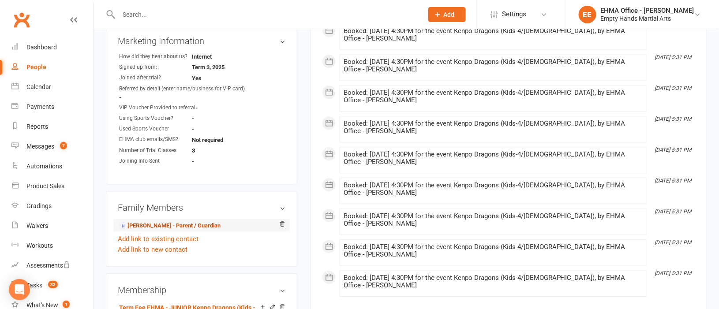
click at [155, 225] on link "[PERSON_NAME] - Parent / Guardian" at bounding box center [170, 226] width 102 height 9
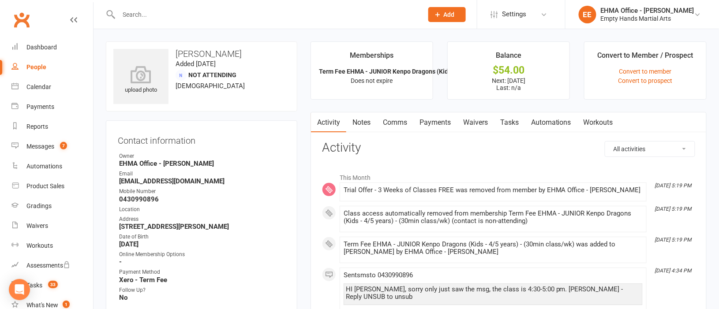
click at [438, 119] on link "Payments" at bounding box center [436, 123] width 44 height 20
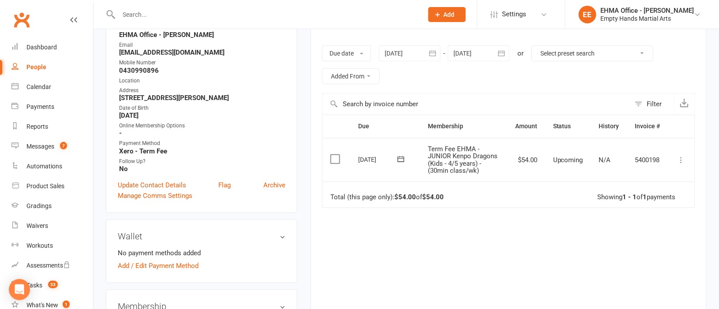
scroll to position [132, 0]
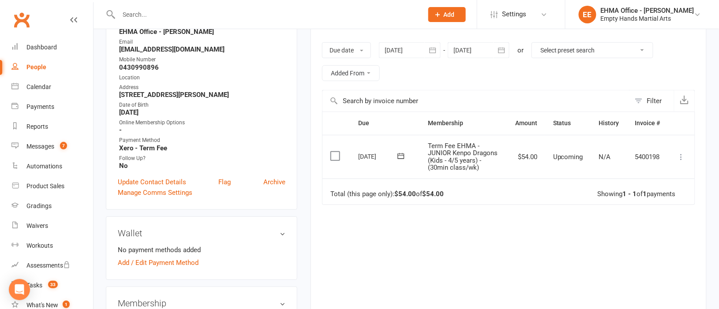
click at [683, 154] on icon at bounding box center [681, 157] width 9 height 9
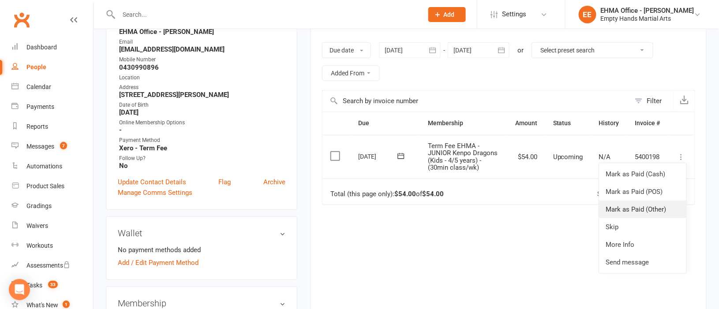
click at [647, 208] on link "Mark as Paid (Other)" at bounding box center [642, 210] width 87 height 18
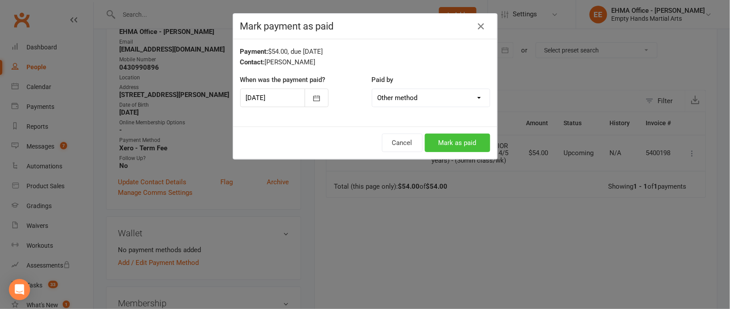
click at [453, 141] on button "Mark as paid" at bounding box center [457, 143] width 65 height 19
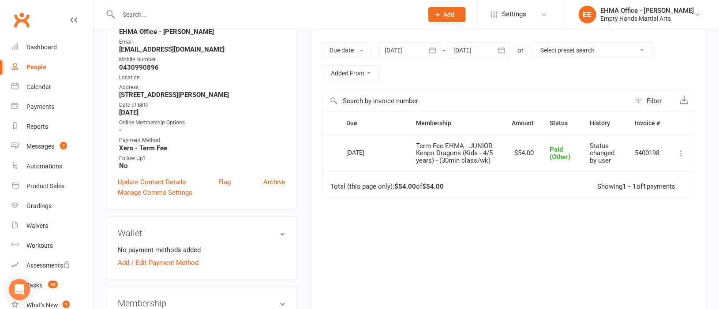
click at [151, 12] on input "text" at bounding box center [266, 14] width 301 height 12
paste input "[PERSON_NAME][EMAIL_ADDRESS][DOMAIN_NAME]"
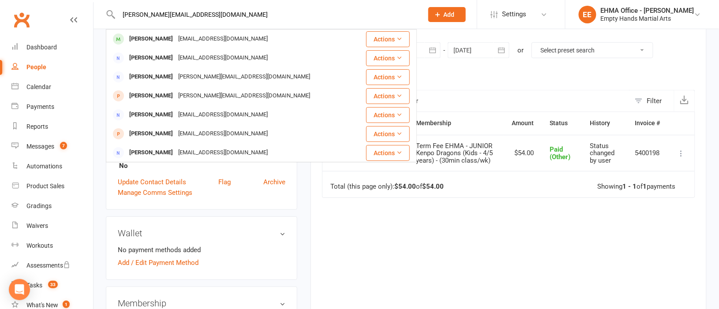
type input "[PERSON_NAME][EMAIL_ADDRESS][DOMAIN_NAME]"
click at [36, 65] on div "People" at bounding box center [36, 67] width 20 height 7
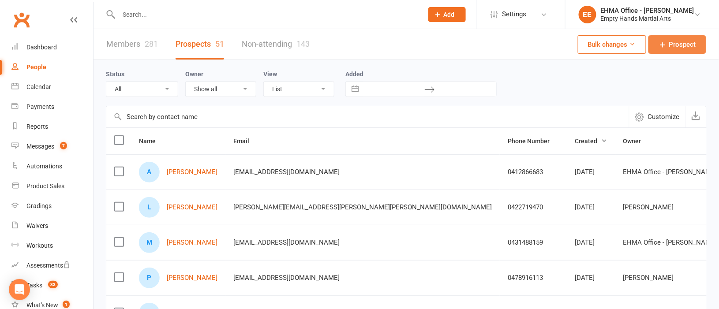
click at [682, 41] on span "Prospect" at bounding box center [683, 44] width 27 height 11
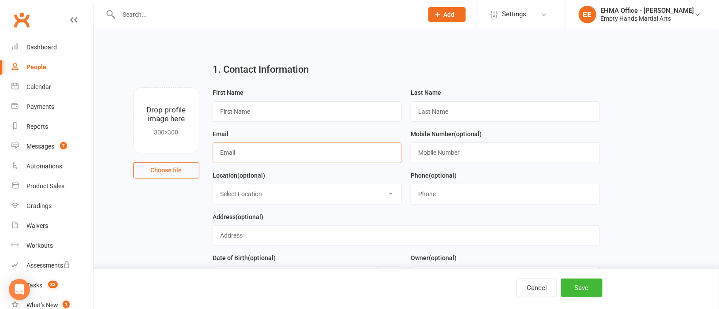
click at [263, 153] on input "text" at bounding box center [307, 153] width 189 height 20
paste input "[PERSON_NAME][EMAIL_ADDRESS][DOMAIN_NAME]"
type input "[PERSON_NAME][EMAIL_ADDRESS][DOMAIN_NAME]"
click at [245, 111] on input "text" at bounding box center [307, 112] width 189 height 20
paste input "[PERSON_NAME]"
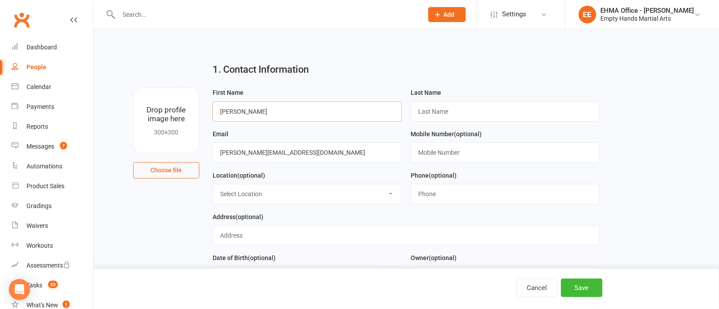
type input "[PERSON_NAME]"
click at [431, 106] on input "text" at bounding box center [505, 112] width 189 height 20
type input "."
click at [436, 155] on input "text" at bounding box center [505, 153] width 189 height 20
paste input "0403 437 774"
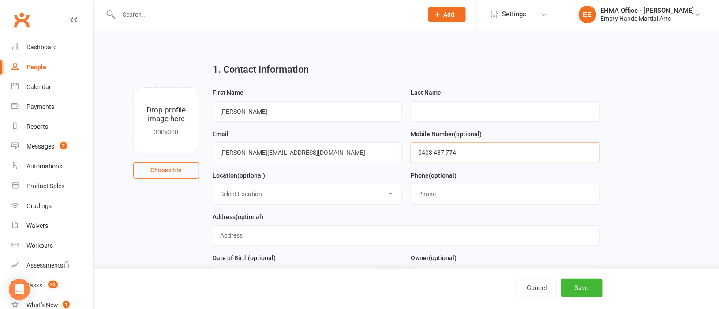
type input "0403 437 774"
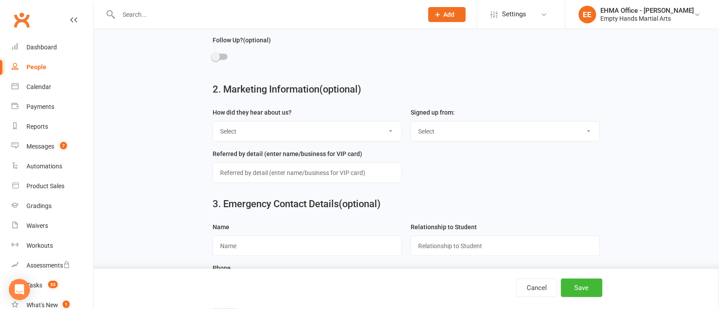
scroll to position [331, 0]
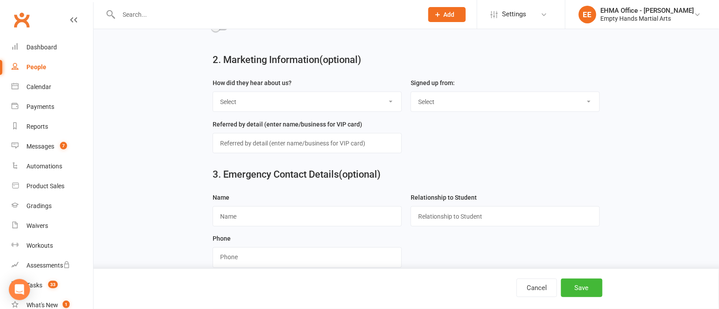
click at [289, 103] on select "Select Internet EHMA Website Facebook Facebook Ad Friend Existing Member [GEOGR…" at bounding box center [307, 101] width 188 height 19
select select "Internet"
click at [213, 93] on select "Select Internet EHMA Website Facebook Facebook Ad Friend Existing Member [GEOGR…" at bounding box center [307, 101] width 188 height 19
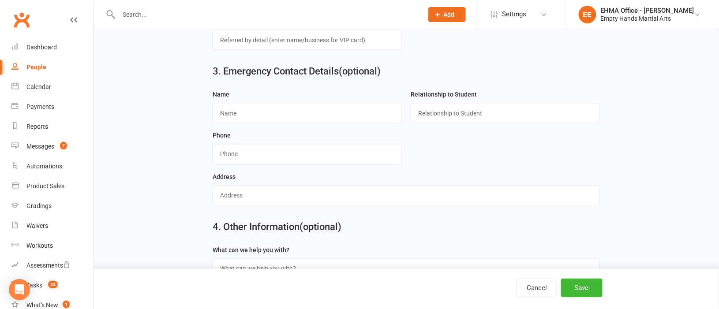
scroll to position [463, 0]
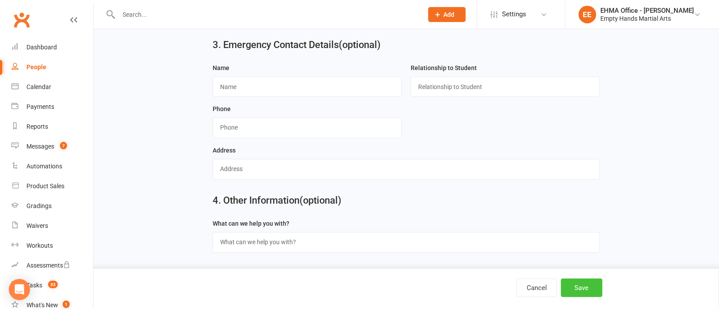
click at [584, 290] on button "Save" at bounding box center [581, 288] width 41 height 19
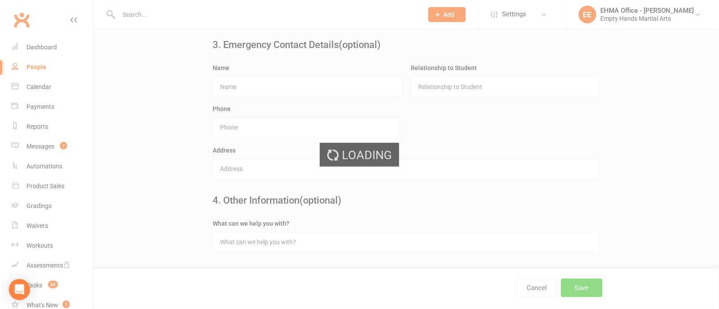
scroll to position [0, 0]
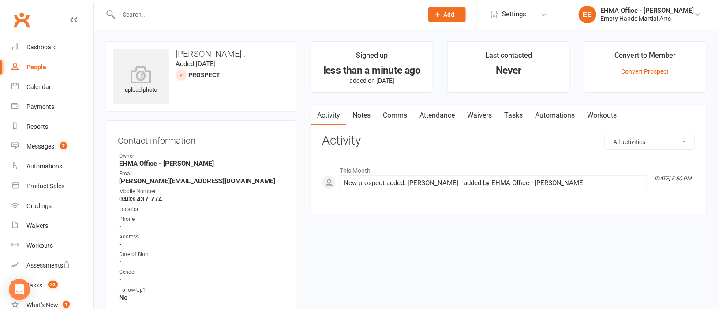
click at [398, 116] on link "Comms" at bounding box center [395, 115] width 37 height 20
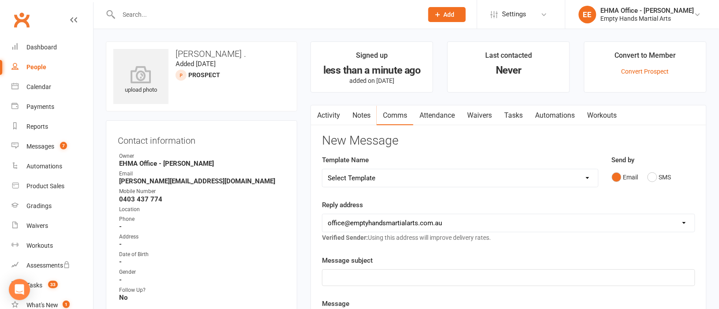
click at [391, 274] on p "﻿" at bounding box center [509, 278] width 362 height 11
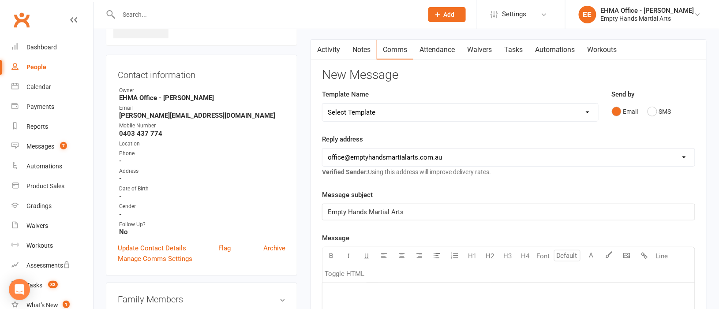
scroll to position [198, 0]
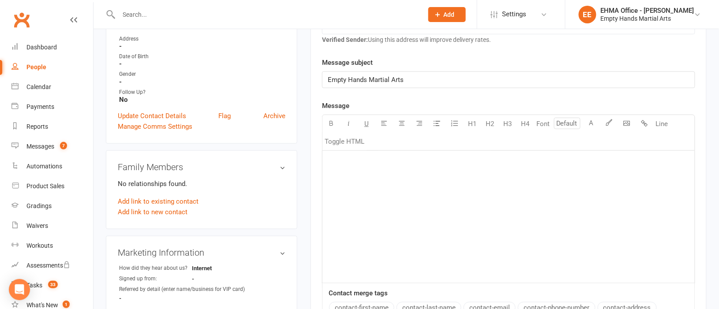
click at [372, 170] on div "﻿" at bounding box center [509, 217] width 373 height 132
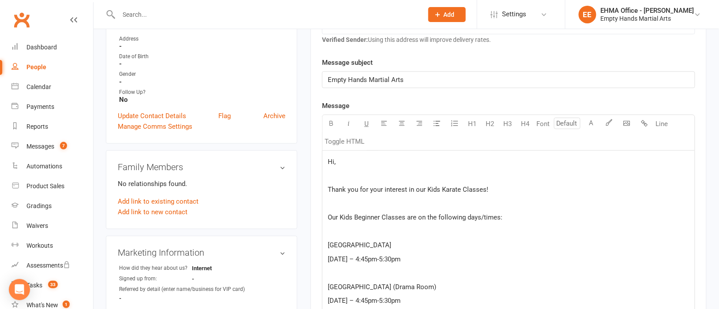
click at [378, 167] on p "Hi," at bounding box center [509, 162] width 362 height 11
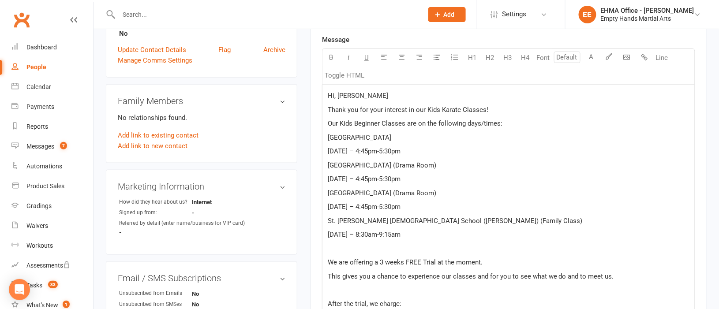
scroll to position [331, 0]
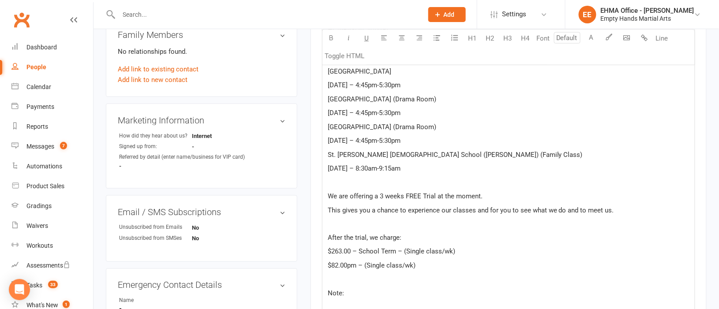
click at [377, 181] on p "﻿" at bounding box center [509, 182] width 362 height 11
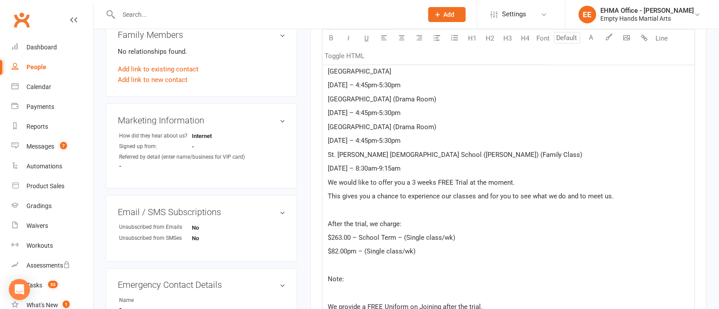
click at [470, 184] on span "We would like to offer you a 3 weeks FREE Trial at the moment." at bounding box center [421, 183] width 187 height 8
click at [648, 199] on p "This will give your son a chance to experience our classes and for you to see w…" at bounding box center [509, 196] width 362 height 11
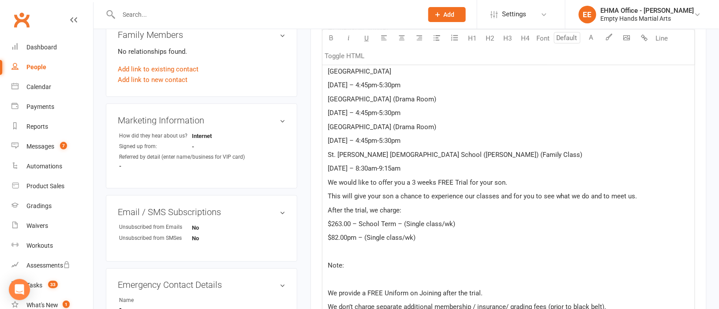
click at [432, 238] on p "$82.00pm – (Single class/wk)" at bounding box center [509, 238] width 362 height 11
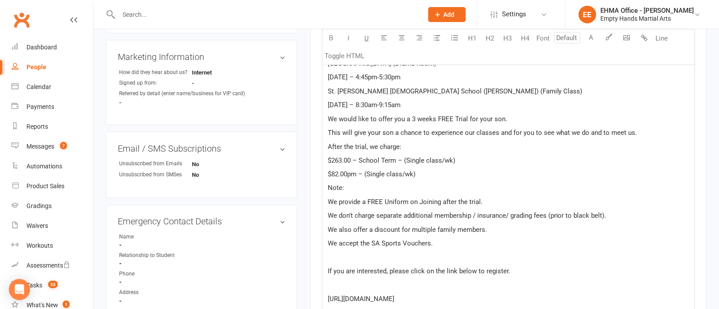
scroll to position [463, 0]
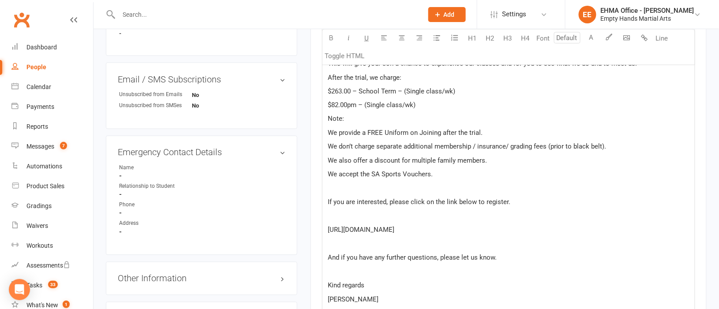
click at [370, 191] on p "﻿" at bounding box center [509, 189] width 362 height 11
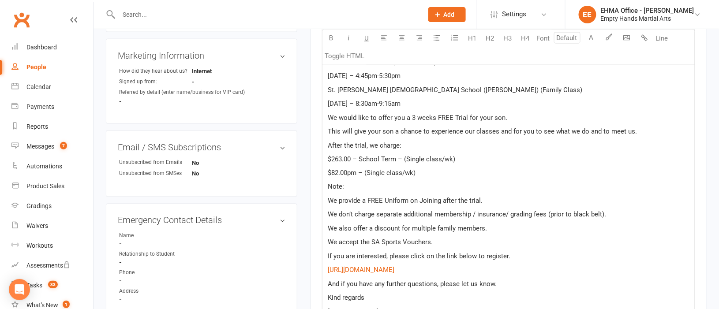
scroll to position [397, 0]
click at [504, 116] on span "We would like to offer you a 3 weeks FREE Trial for your son." at bounding box center [418, 117] width 180 height 8
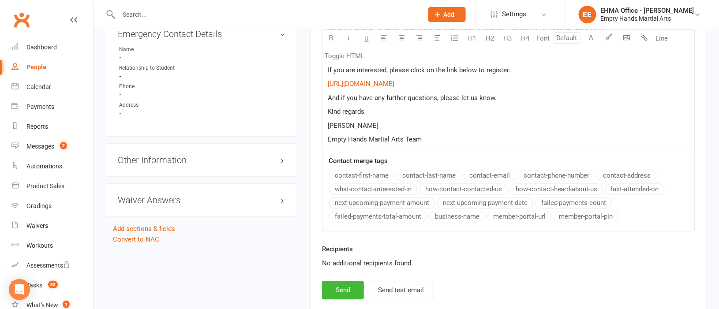
scroll to position [644, 0]
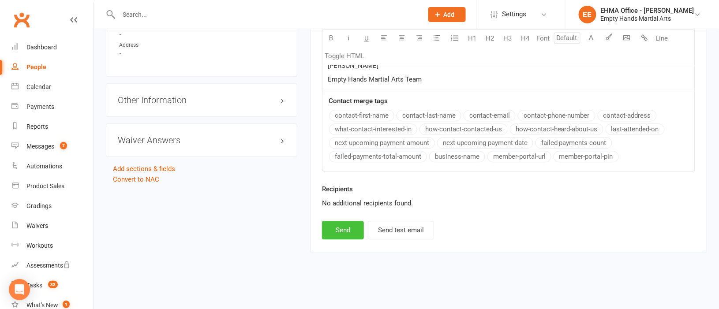
click at [351, 228] on button "Send" at bounding box center [343, 230] width 42 height 19
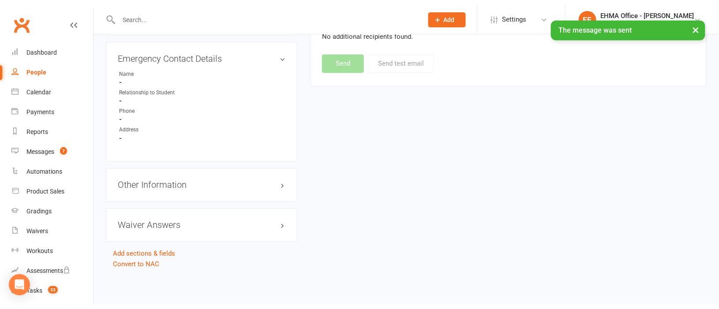
scroll to position [554, 0]
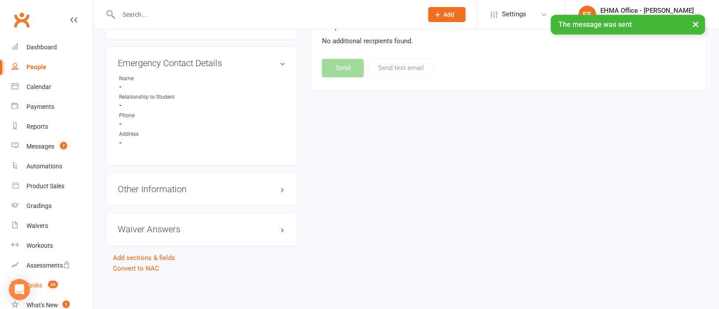
click at [39, 283] on div "Tasks" at bounding box center [34, 285] width 16 height 7
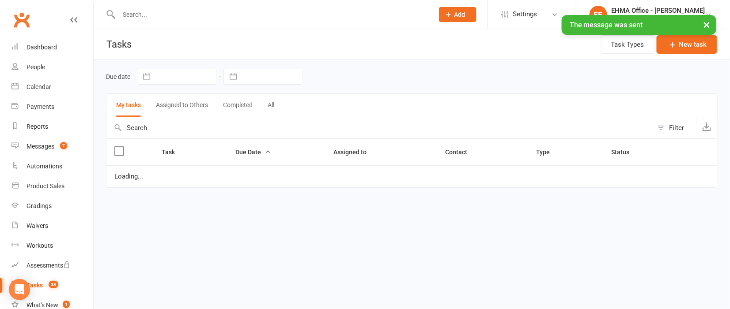
select select "waiting"
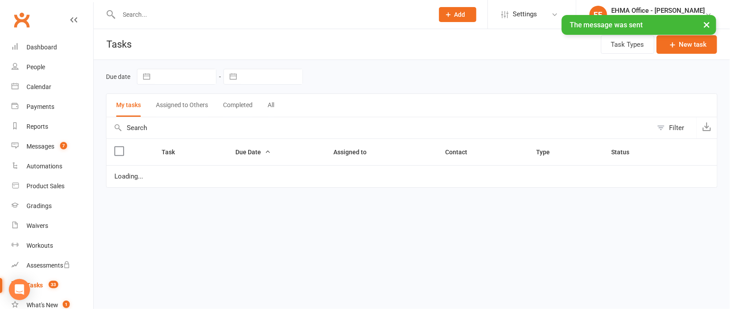
select select "waiting"
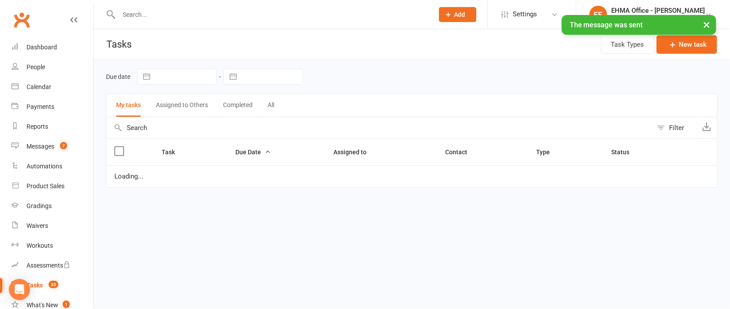
select select "waiting"
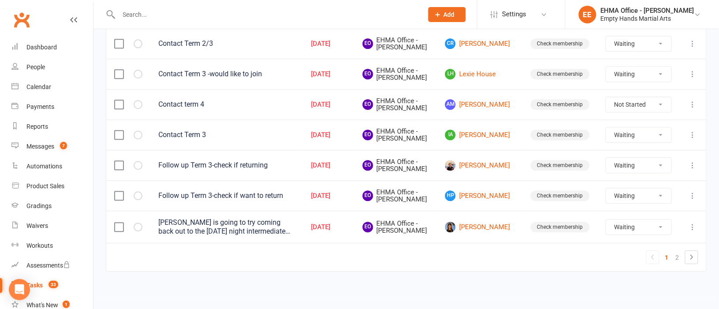
scroll to position [794, 0]
click at [677, 264] on link "2" at bounding box center [678, 258] width 11 height 12
select select "waiting"
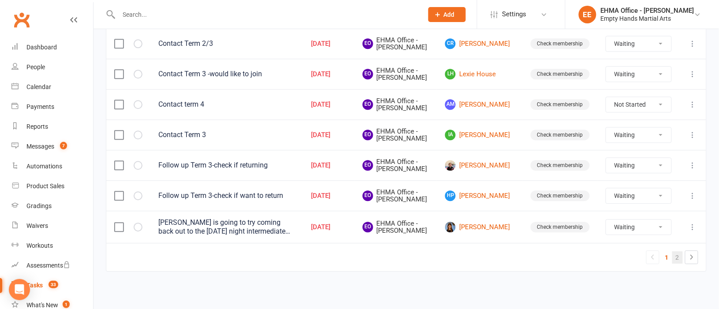
select select "waiting"
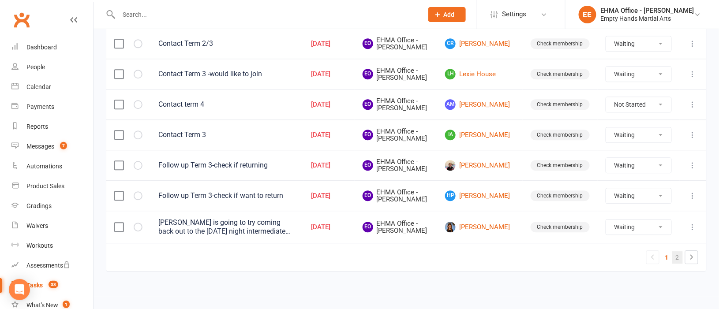
select select "waiting"
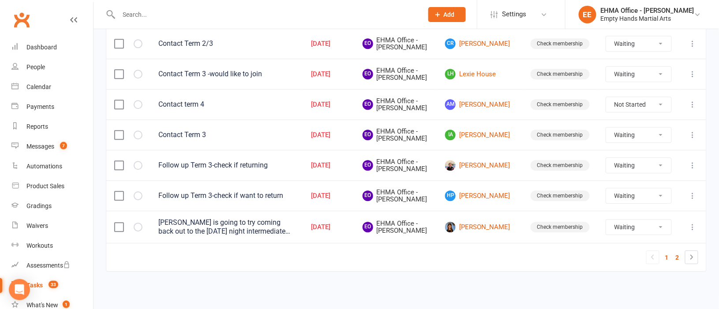
select select "waiting"
select select "started"
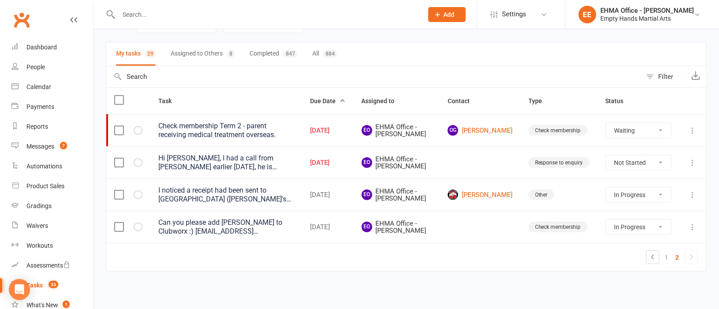
scroll to position [52, 0]
click at [640, 165] on select "Not Started In Progress Waiting Complete" at bounding box center [638, 162] width 65 height 15
click at [606, 155] on select "Not Started In Progress Waiting Complete" at bounding box center [638, 162] width 65 height 15
select select "unstarted"
select select "waiting"
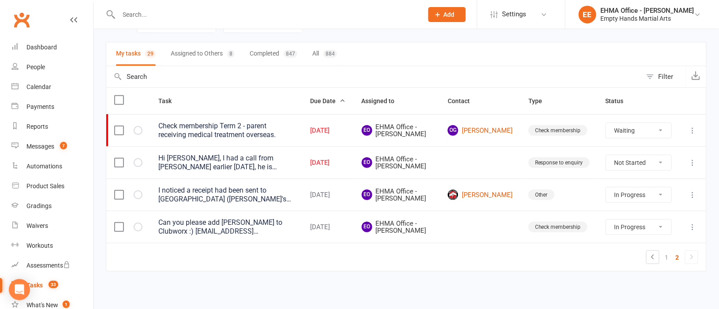
select select "started"
select select "waiting"
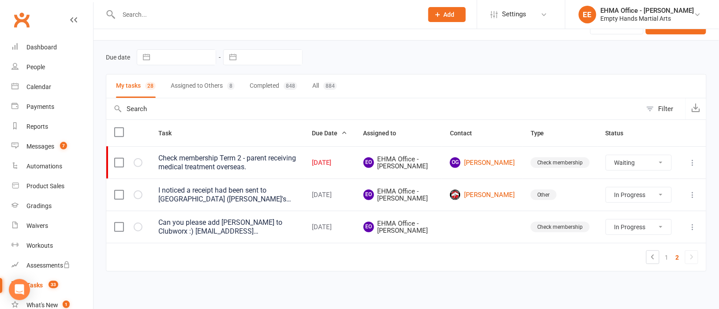
scroll to position [19, 0]
click at [39, 225] on div "Waivers" at bounding box center [37, 225] width 22 height 7
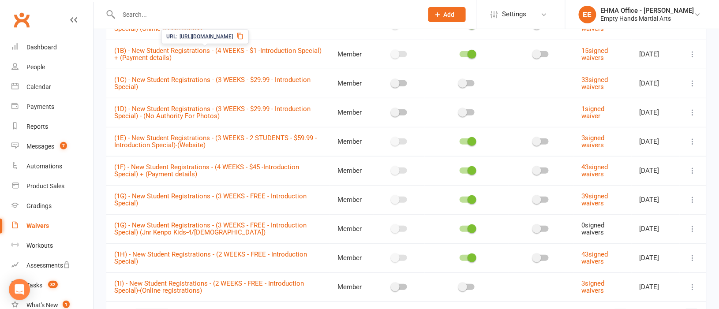
scroll to position [174, 0]
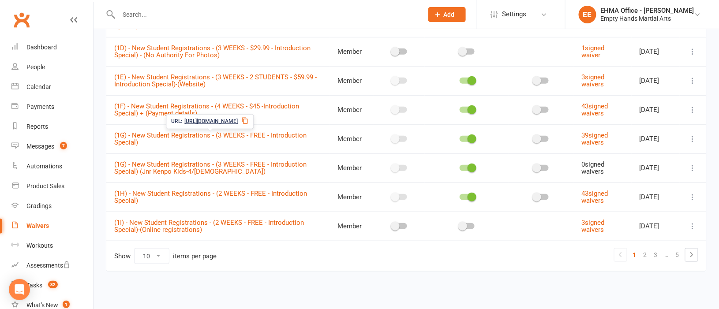
click at [249, 119] on icon at bounding box center [245, 120] width 7 height 7
click at [44, 143] on div "Messages" at bounding box center [40, 146] width 28 height 7
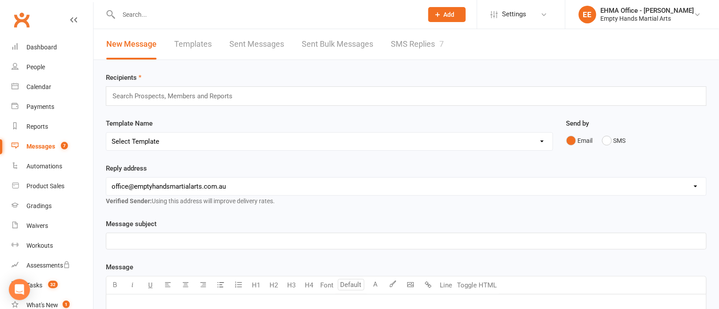
click at [418, 45] on link "SMS Replies 7" at bounding box center [417, 44] width 53 height 30
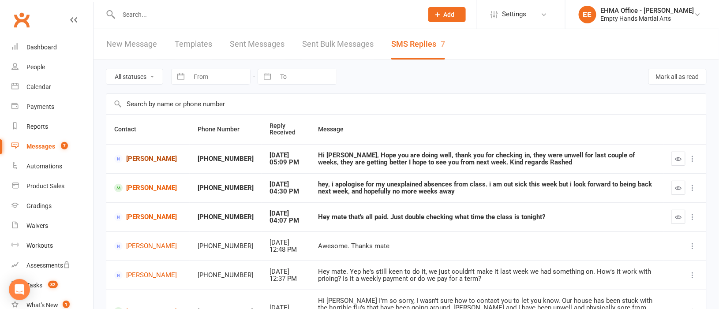
click at [146, 157] on link "[PERSON_NAME]" at bounding box center [148, 159] width 68 height 8
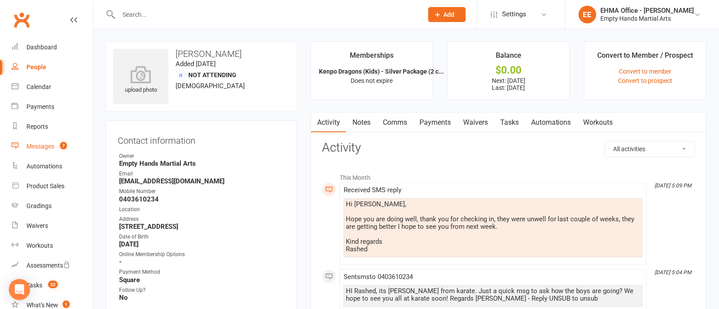
click at [49, 144] on div "Messages" at bounding box center [40, 146] width 28 height 7
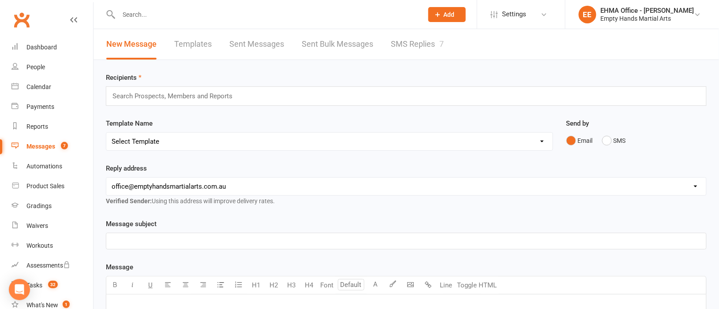
click at [413, 35] on link "SMS Replies 7" at bounding box center [417, 44] width 53 height 30
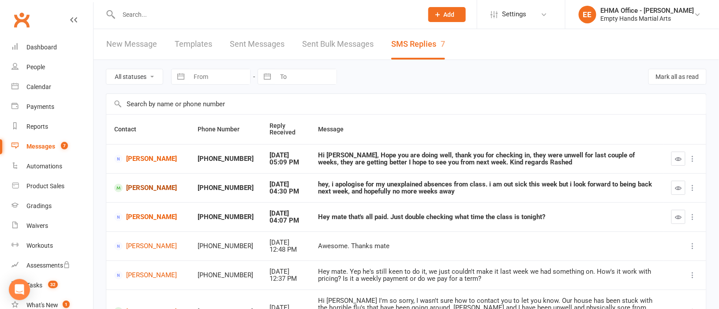
click at [135, 189] on link "[PERSON_NAME]" at bounding box center [148, 188] width 68 height 8
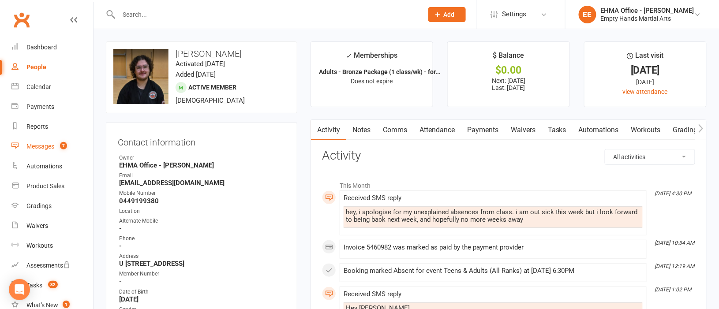
click at [34, 147] on div "Messages" at bounding box center [40, 146] width 28 height 7
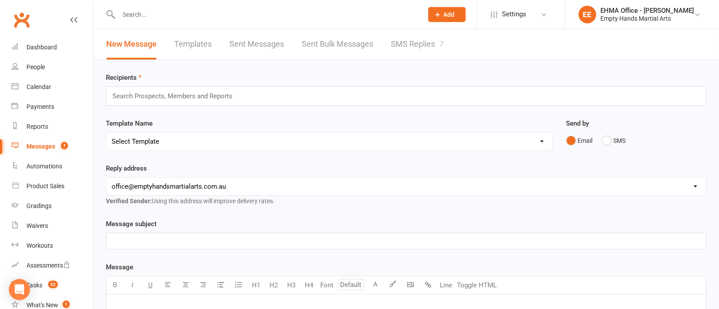
click at [406, 40] on link "SMS Replies 7" at bounding box center [417, 44] width 53 height 30
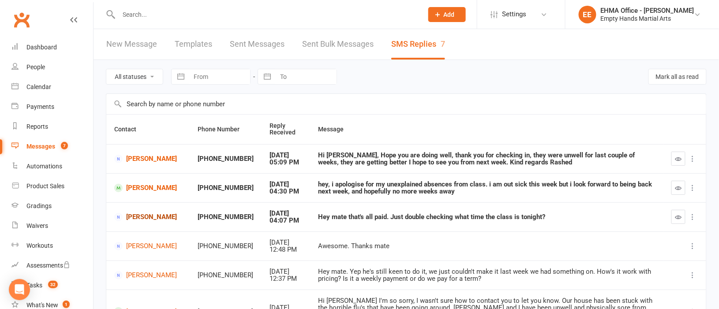
click at [130, 218] on link "[PERSON_NAME]" at bounding box center [148, 217] width 68 height 8
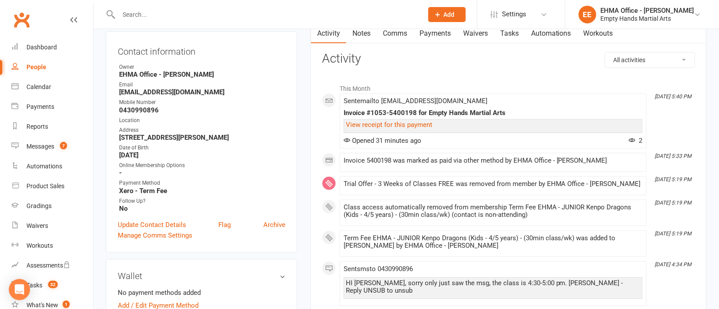
scroll to position [66, 0]
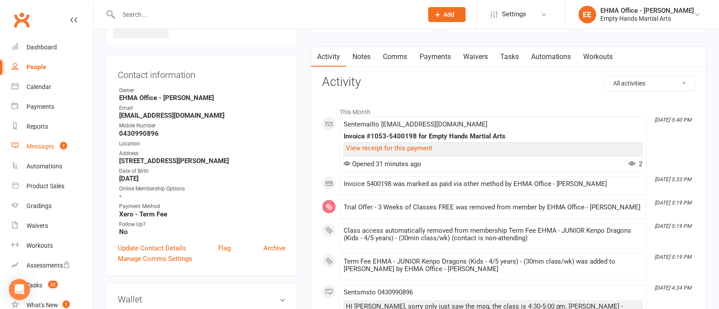
click at [46, 140] on link "Messages 7" at bounding box center [52, 147] width 82 height 20
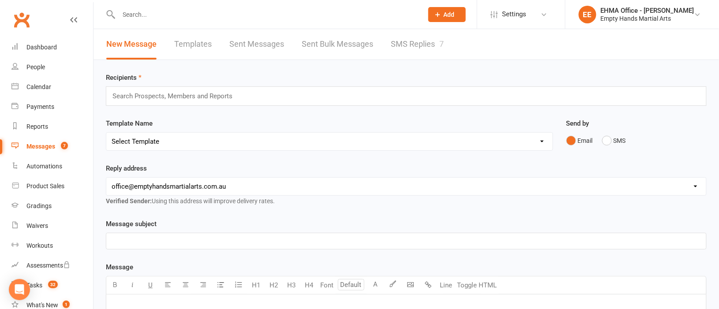
click at [421, 41] on link "SMS Replies 7" at bounding box center [417, 44] width 53 height 30
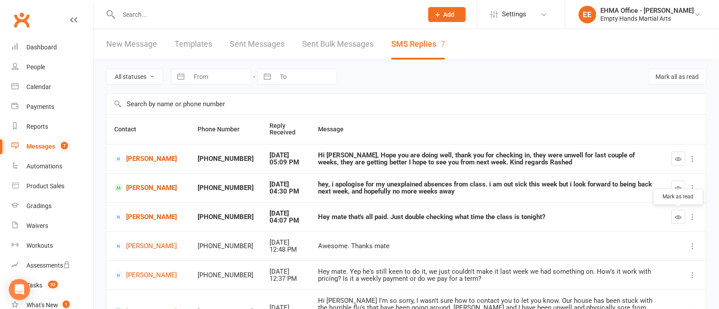
click at [681, 218] on icon "button" at bounding box center [679, 217] width 7 height 7
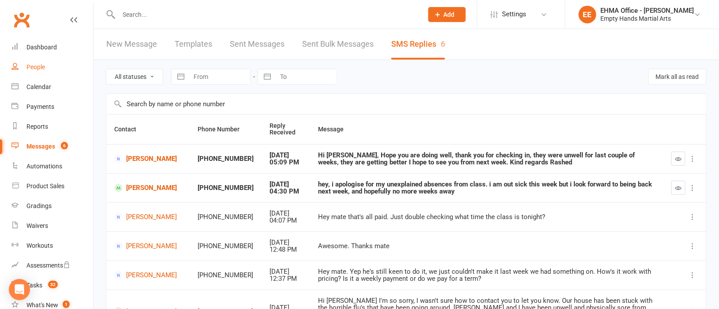
click at [36, 62] on link "People" at bounding box center [52, 67] width 82 height 20
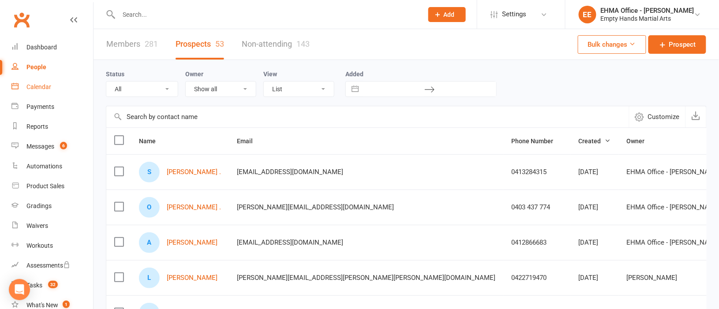
click at [41, 87] on div "Calendar" at bounding box center [38, 86] width 25 height 7
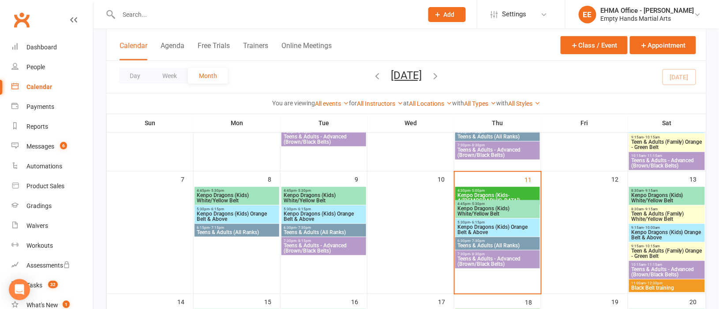
scroll to position [132, 0]
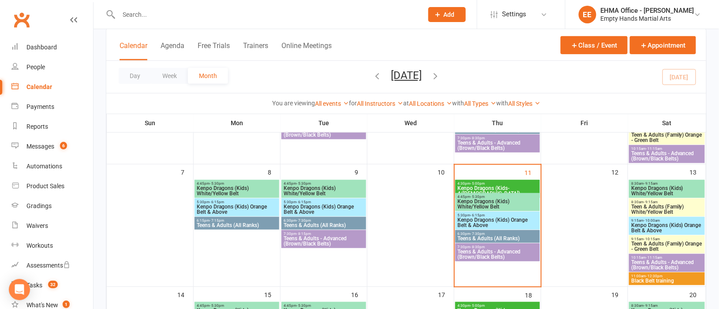
click at [642, 277] on span "11:00am - 12:30pm" at bounding box center [667, 277] width 72 height 4
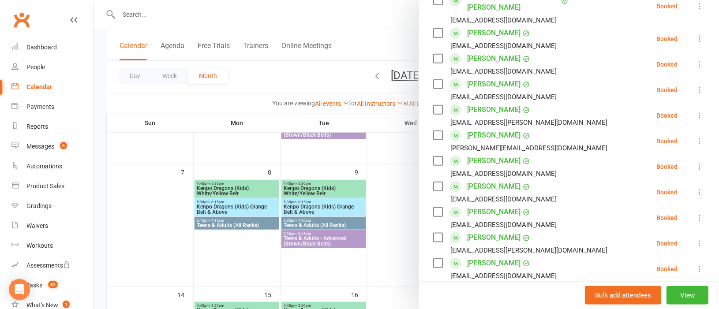
scroll to position [124, 0]
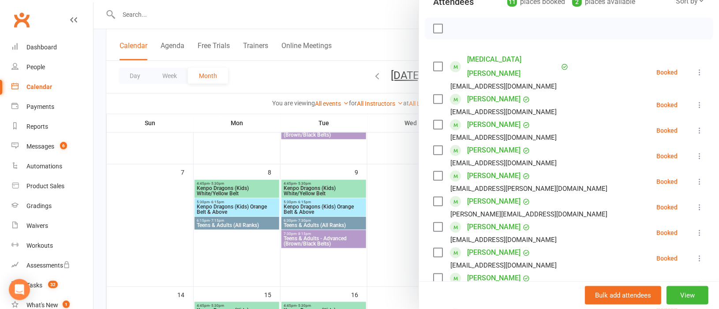
click at [475, 143] on link "[PERSON_NAME]" at bounding box center [493, 150] width 53 height 14
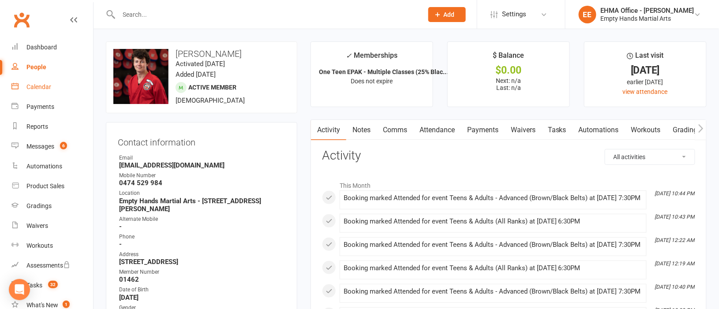
click at [42, 88] on div "Calendar" at bounding box center [38, 86] width 25 height 7
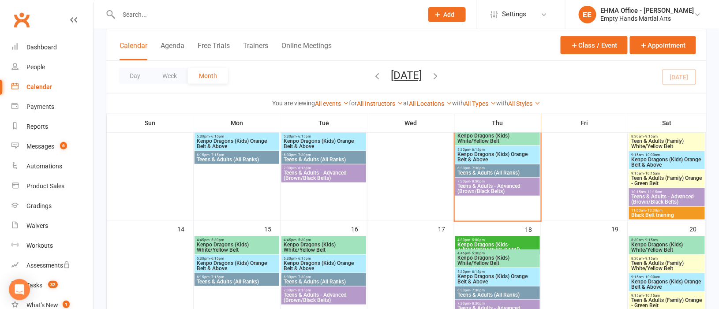
scroll to position [198, 0]
click at [652, 209] on span "- 12:30pm" at bounding box center [654, 210] width 17 height 4
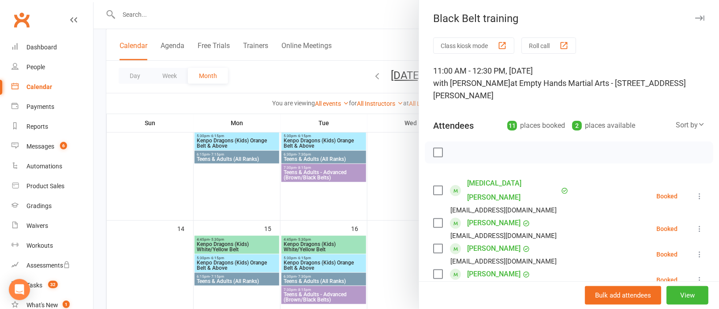
click at [138, 165] on div at bounding box center [407, 154] width 626 height 309
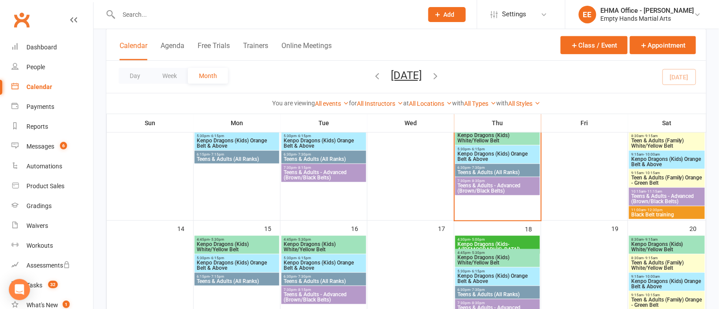
click at [373, 77] on icon "button" at bounding box center [378, 76] width 10 height 10
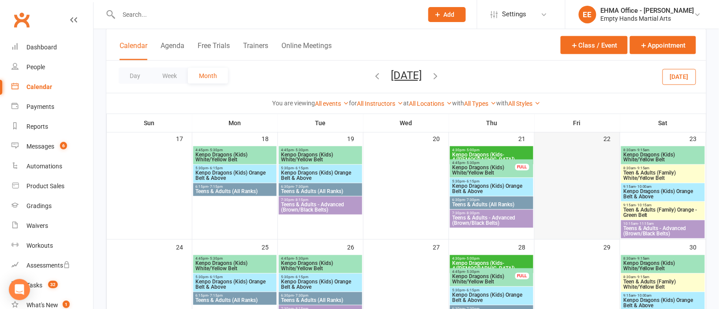
scroll to position [331, 0]
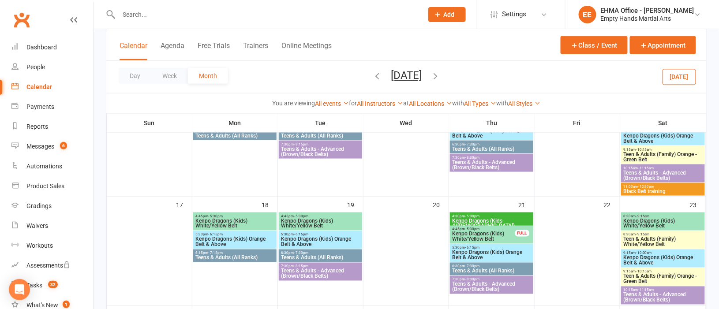
click at [646, 191] on span "Black Belt training" at bounding box center [663, 191] width 80 height 5
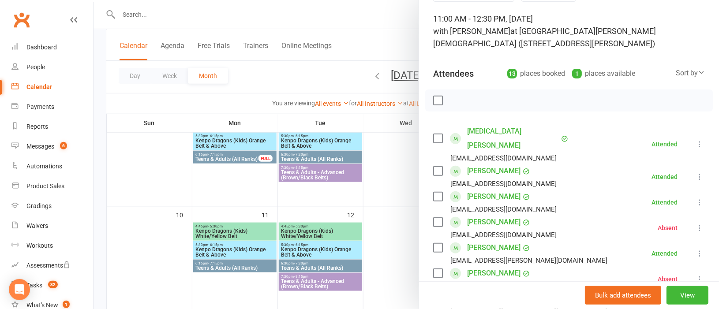
scroll to position [0, 0]
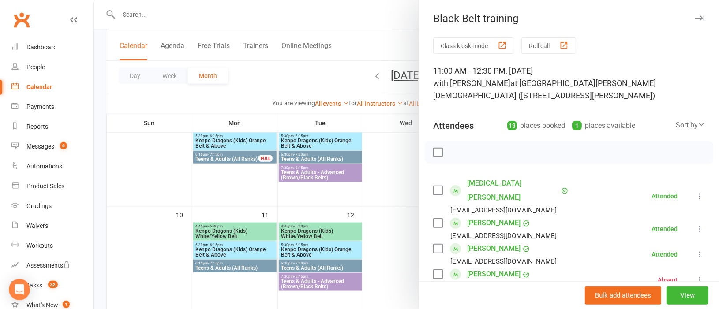
click at [396, 166] on div at bounding box center [407, 154] width 626 height 309
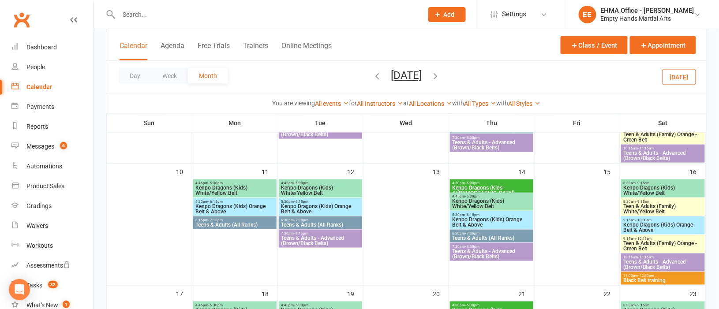
scroll to position [264, 0]
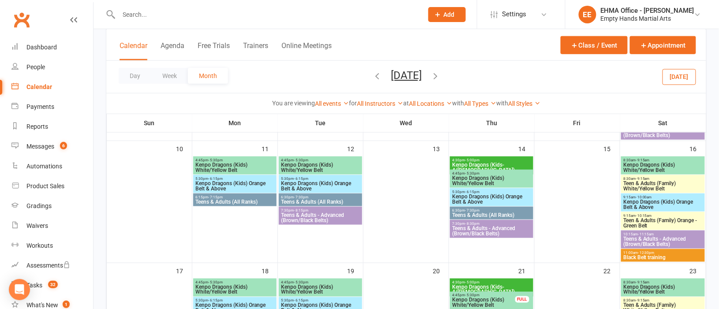
click at [677, 77] on button "[DATE]" at bounding box center [680, 77] width 34 height 16
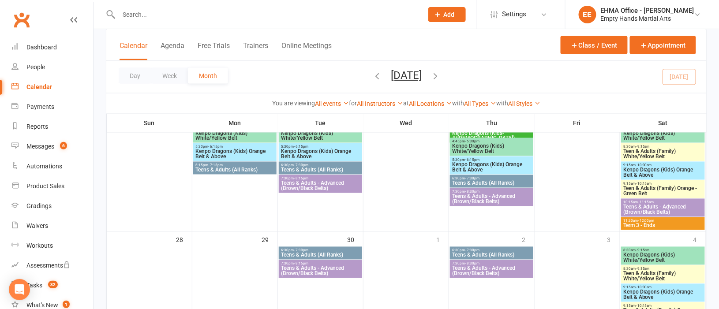
scroll to position [434, 0]
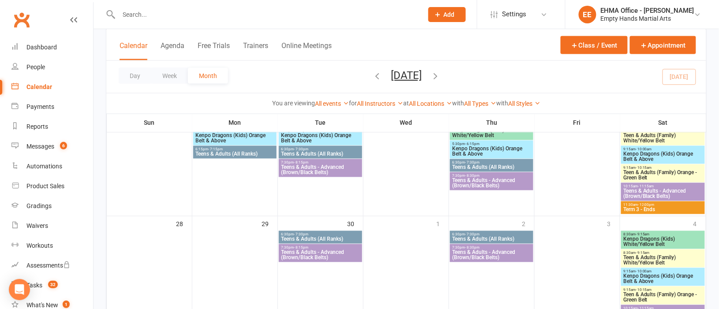
click at [632, 207] on span "Term 3 - Ends" at bounding box center [663, 209] width 80 height 5
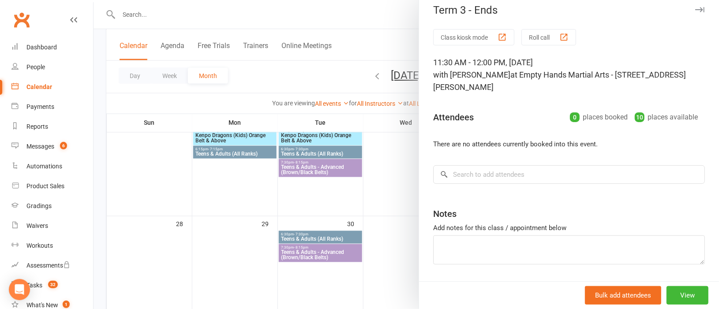
scroll to position [0, 0]
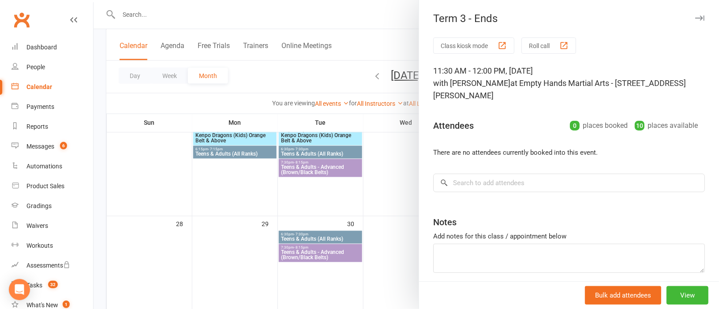
click at [379, 194] on div at bounding box center [407, 154] width 626 height 309
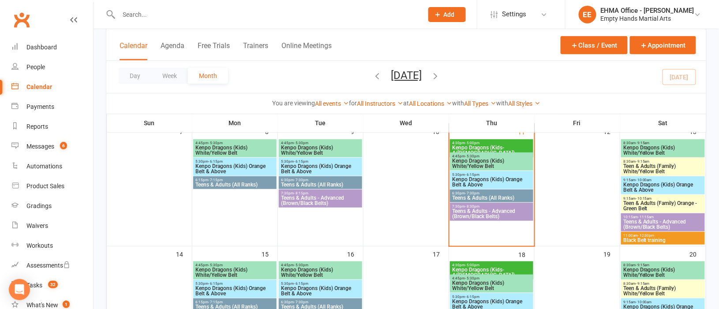
scroll to position [169, 0]
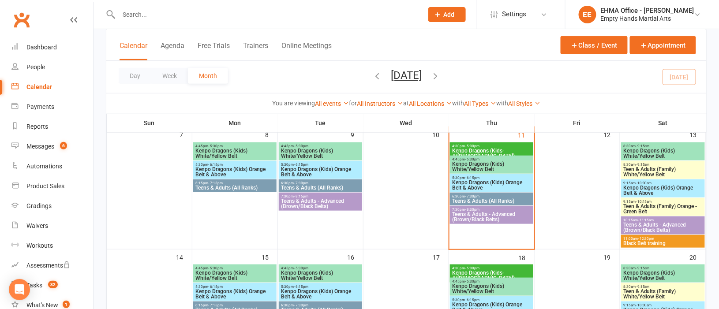
click at [632, 241] on span "Black Belt training" at bounding box center [663, 243] width 80 height 5
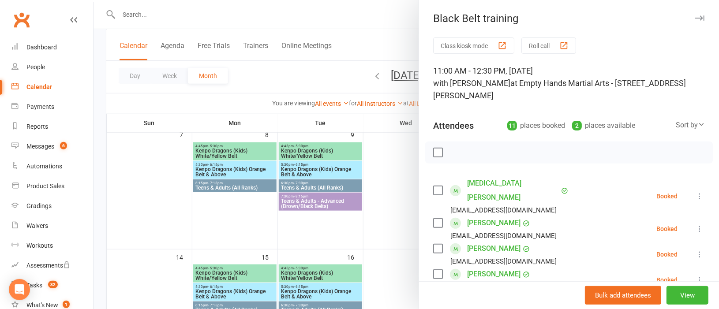
click at [433, 148] on label at bounding box center [437, 152] width 9 height 9
click at [493, 150] on icon "button" at bounding box center [496, 153] width 6 height 6
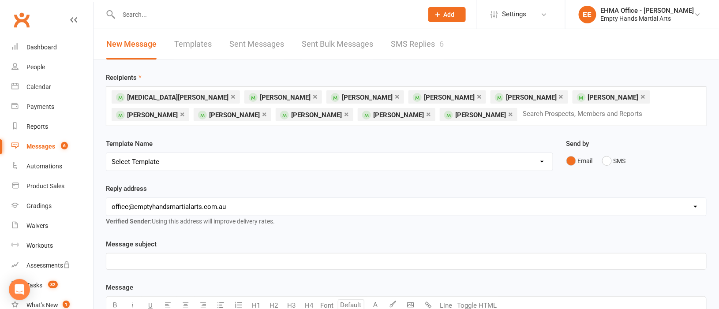
click at [231, 95] on link "×" at bounding box center [233, 97] width 5 height 14
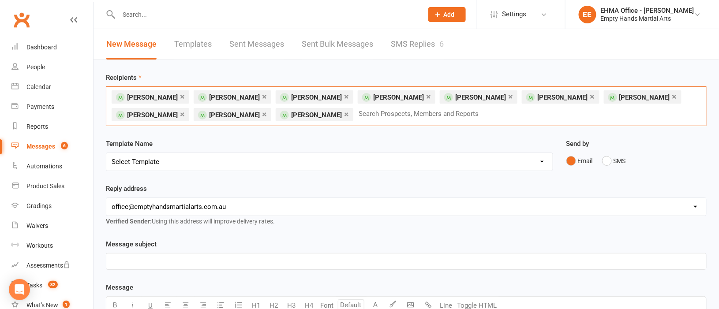
click at [180, 95] on link "×" at bounding box center [182, 97] width 5 height 14
click at [608, 161] on button "SMS" at bounding box center [614, 161] width 24 height 17
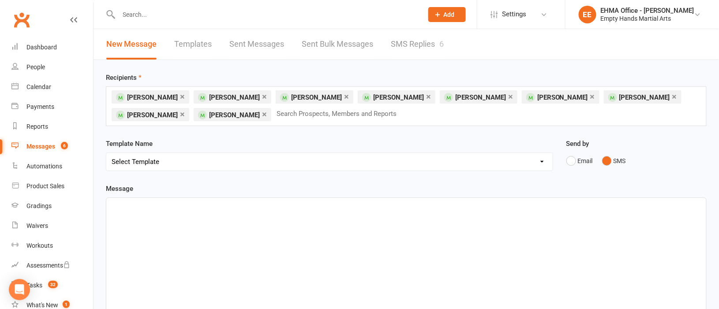
click at [205, 228] on div "﻿" at bounding box center [406, 264] width 600 height 132
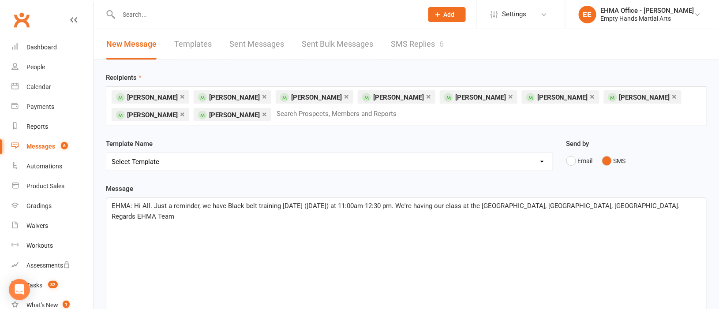
click at [358, 207] on span "EHMA: Hi All. Just a reminder, we have Black belt training [DATE] ([DATE]) at 1…" at bounding box center [397, 211] width 571 height 19
click at [516, 204] on span "EHMA: Hi All. Just a reminder, we have Black belt training [DATE] ([DATE]) at 1…" at bounding box center [397, 211] width 571 height 19
click at [512, 205] on span "EHMA: Hi All. Just a reminder, we have Black belt training [DATE] ([DATE]) at 1…" at bounding box center [388, 211] width 553 height 19
click at [565, 207] on span "EHMA: Hi All. Just a reminder, we have Black belt training [DATE] ([DATE]) at 1…" at bounding box center [382, 206] width 540 height 8
drag, startPoint x: 567, startPoint y: 207, endPoint x: 604, endPoint y: 222, distance: 40.6
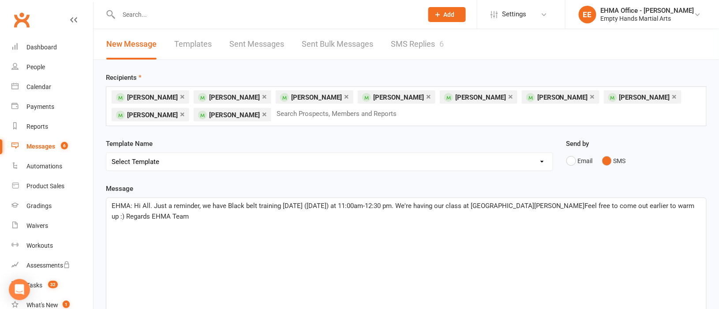
click at [566, 207] on span "EHMA: Hi All. Just a reminder, we have Black belt training [DATE] ([DATE]) at 1…" at bounding box center [404, 211] width 585 height 19
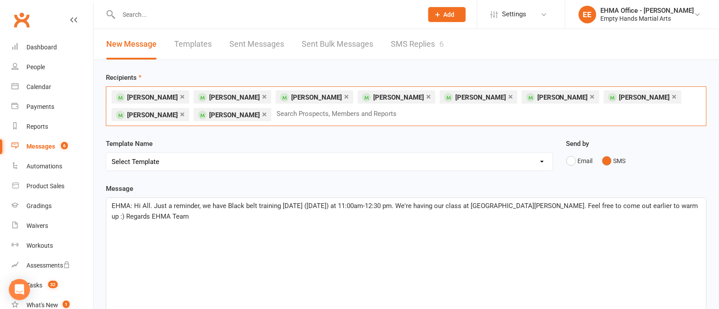
click at [276, 115] on input "text" at bounding box center [340, 113] width 129 height 11
type input "a"
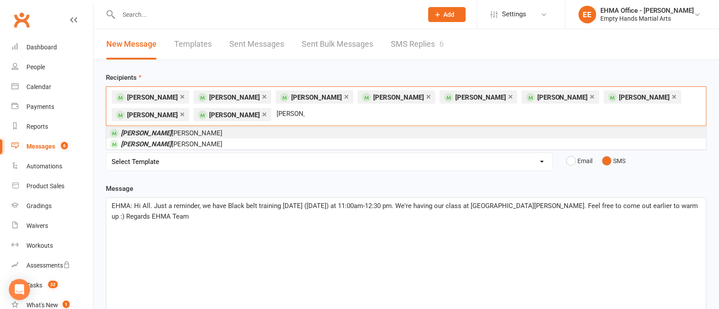
type input "[PERSON_NAME]"
click at [163, 133] on li "[PERSON_NAME]" at bounding box center [406, 133] width 600 height 11
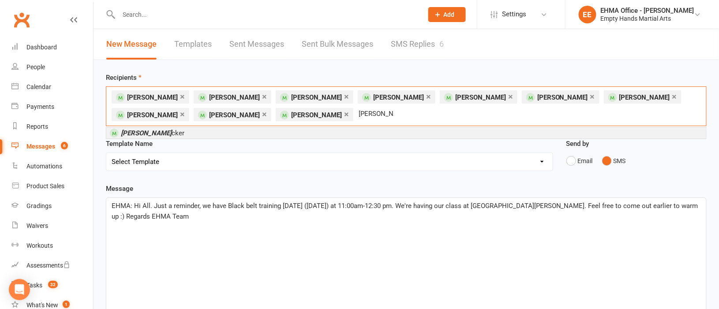
type input "[PERSON_NAME]"
click at [231, 133] on li "[PERSON_NAME] cker" at bounding box center [406, 133] width 600 height 11
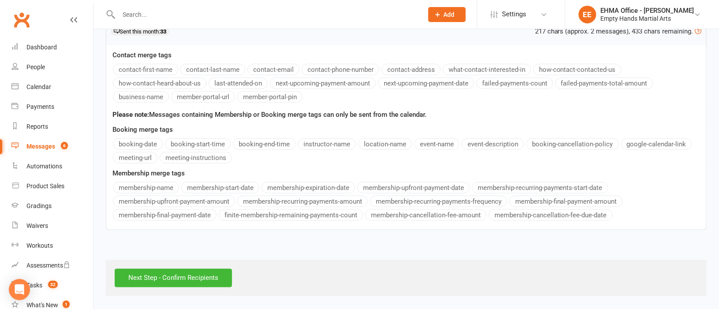
scroll to position [311, 0]
click at [182, 279] on input "Next Step - Confirm Recipients" at bounding box center [173, 278] width 117 height 19
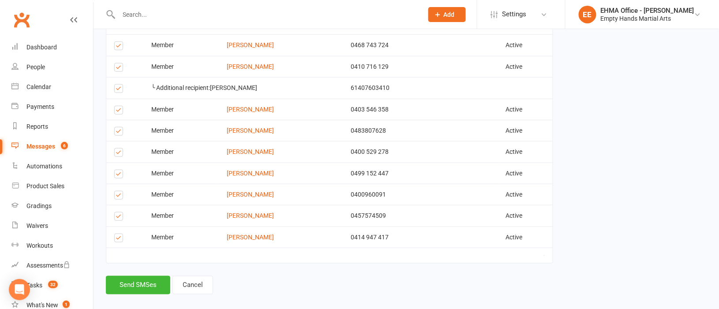
scroll to position [297, 0]
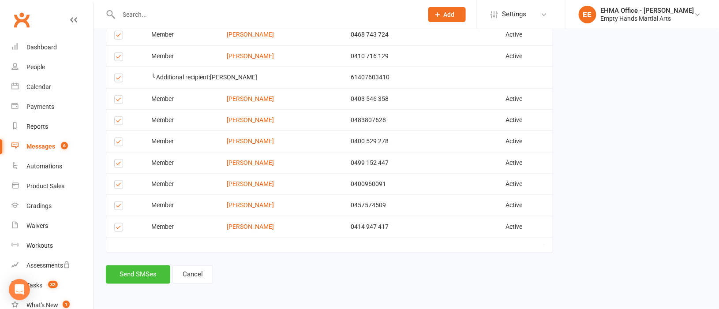
click at [144, 279] on button "Send SMSes" at bounding box center [138, 275] width 64 height 19
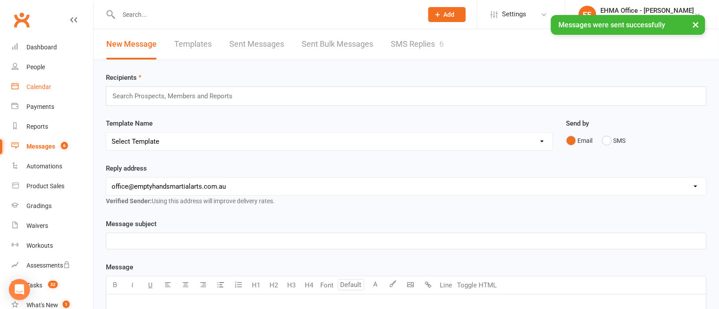
click at [44, 84] on div "Calendar" at bounding box center [38, 86] width 25 height 7
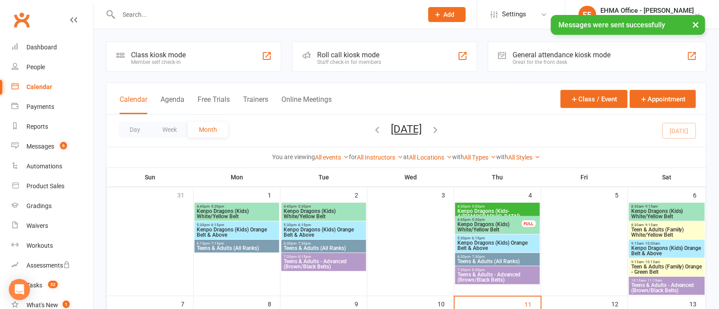
scroll to position [198, 0]
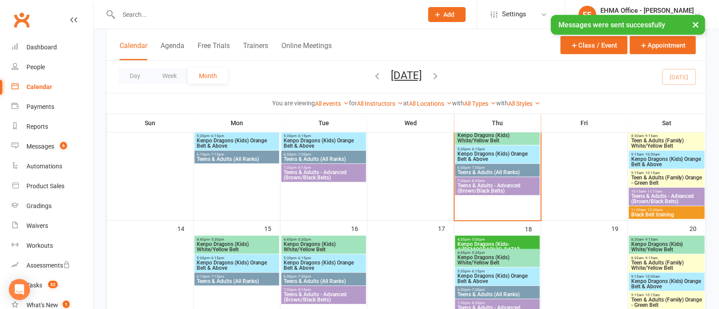
click at [643, 214] on span "Black Belt training" at bounding box center [667, 214] width 72 height 5
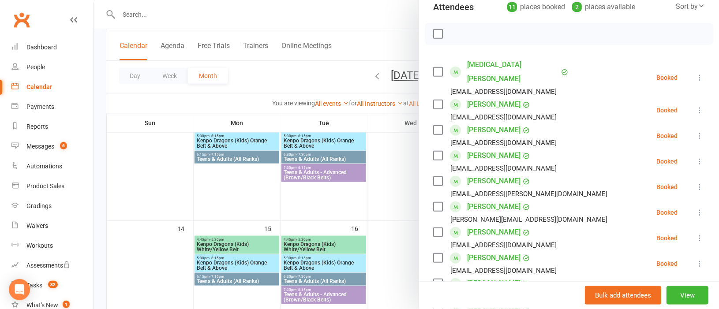
scroll to position [323, 0]
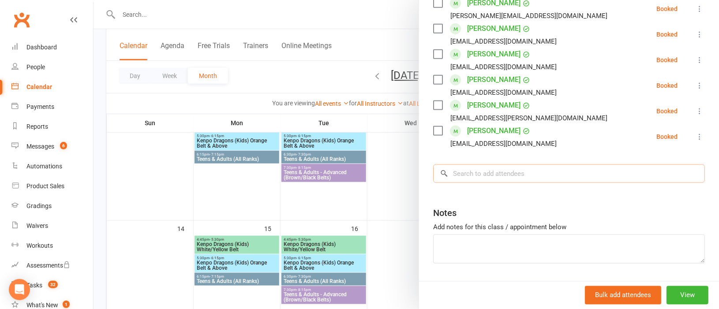
click at [486, 165] on input "search" at bounding box center [569, 174] width 272 height 19
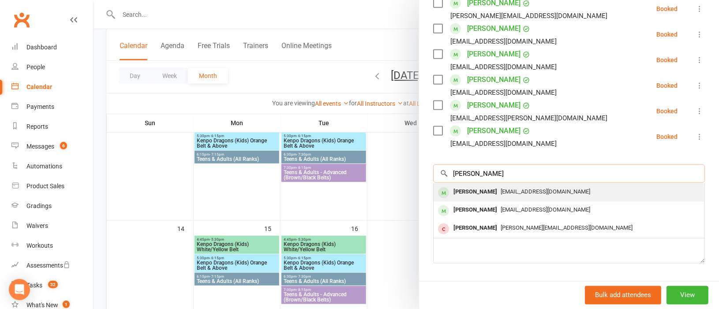
type input "[PERSON_NAME]"
click at [502, 188] on span "[EMAIL_ADDRESS][DOMAIN_NAME]" at bounding box center [546, 191] width 90 height 7
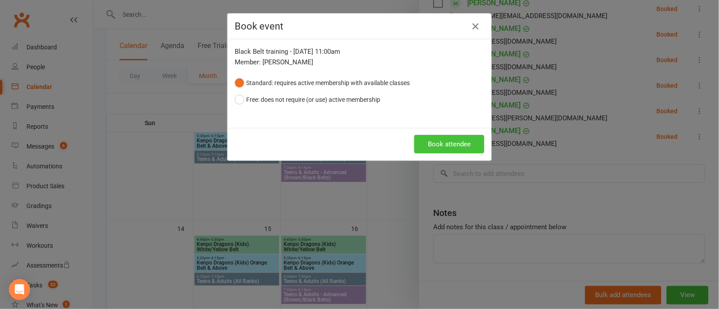
click at [438, 142] on button "Book attendee" at bounding box center [449, 144] width 70 height 19
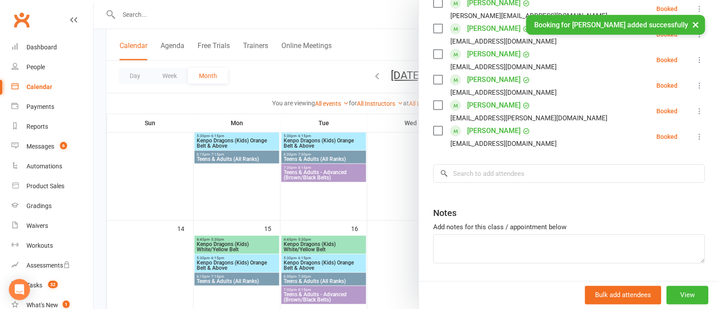
scroll to position [348, 0]
click at [504, 165] on input "search" at bounding box center [569, 174] width 272 height 19
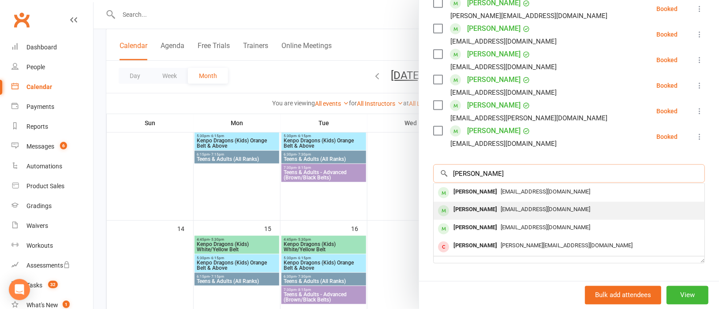
type input "[PERSON_NAME]"
click at [506, 207] on span "[EMAIL_ADDRESS][DOMAIN_NAME]" at bounding box center [546, 210] width 90 height 7
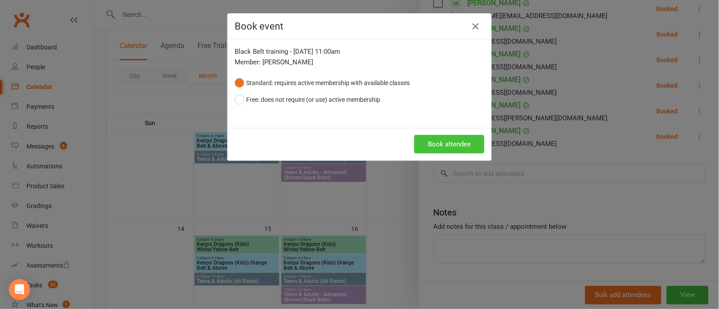
click at [437, 137] on button "Book attendee" at bounding box center [449, 144] width 70 height 19
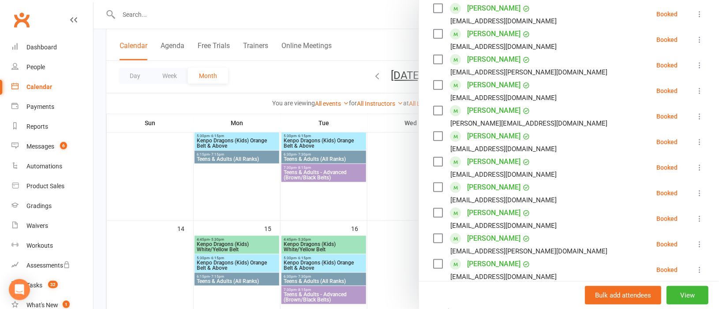
scroll to position [241, 0]
click at [391, 196] on div at bounding box center [407, 154] width 626 height 309
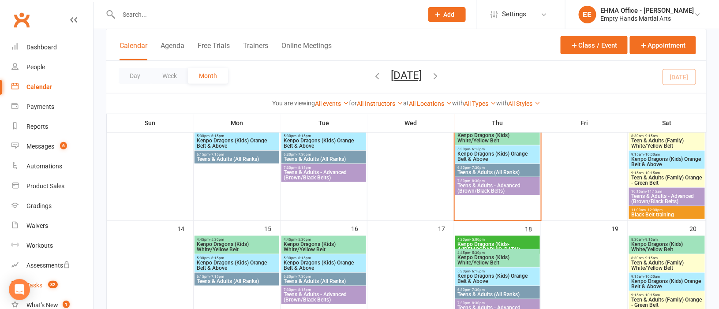
click at [40, 282] on div "Tasks" at bounding box center [34, 285] width 16 height 7
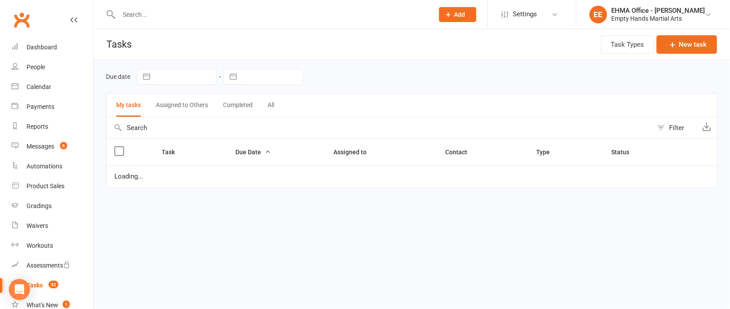
select select "waiting"
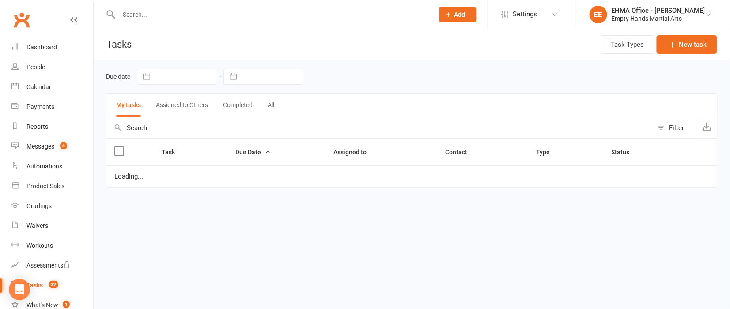
select select "waiting"
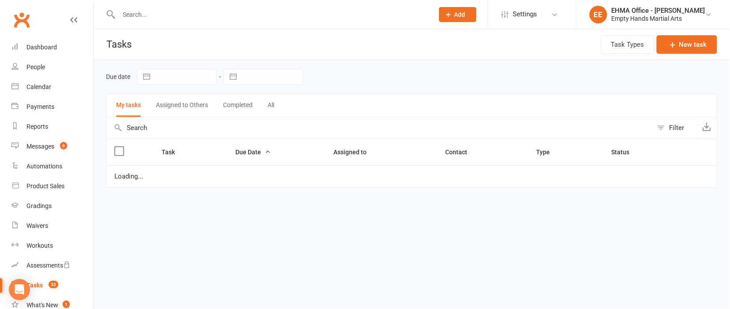
select select "waiting"
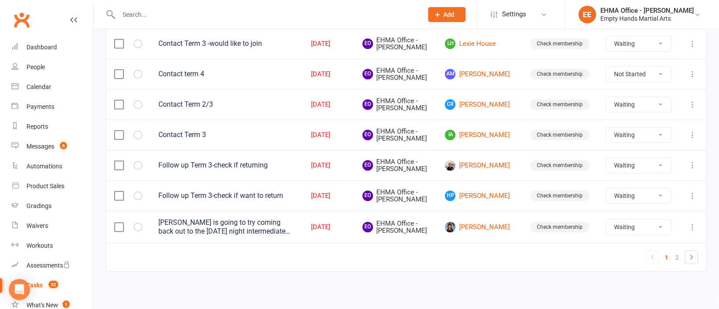
scroll to position [835, 0]
click at [678, 253] on link "2" at bounding box center [678, 258] width 11 height 12
select select "waiting"
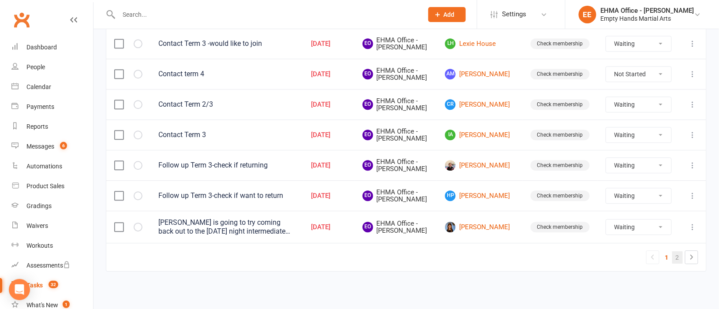
select select "waiting"
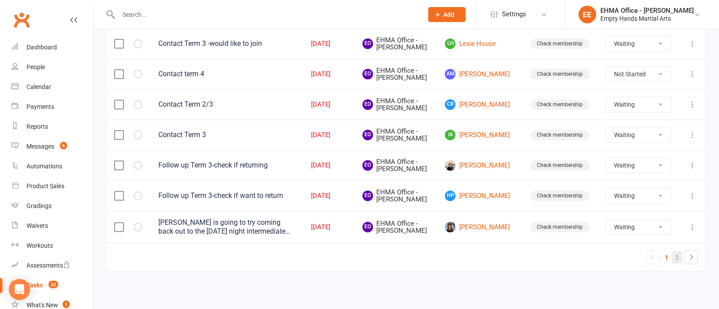
select select "waiting"
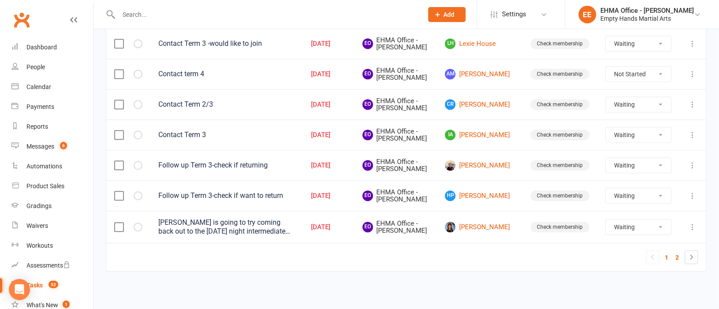
select select "waiting"
select select "started"
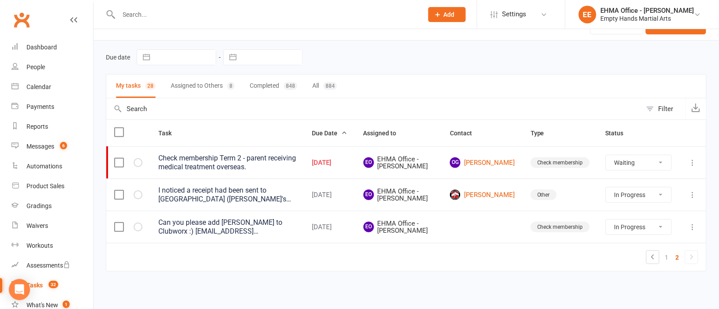
scroll to position [19, 0]
click at [227, 231] on div "Can you please add [PERSON_NAME] to Clubworx :) [EMAIL_ADDRESS][DOMAIN_NAME] 04…" at bounding box center [227, 228] width 138 height 18
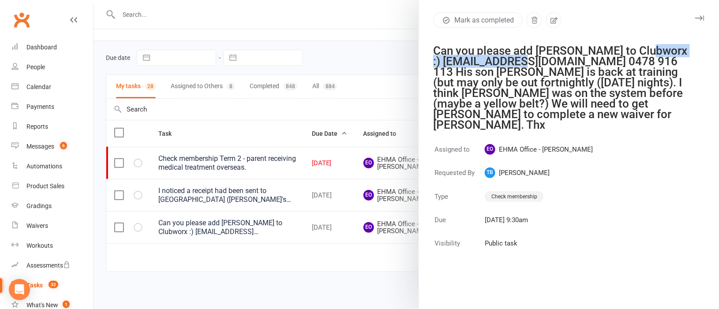
drag, startPoint x: 555, startPoint y: 60, endPoint x: 428, endPoint y: 60, distance: 127.1
click at [433, 59] on div "Can you please add [PERSON_NAME] to Clubworx :) [EMAIL_ADDRESS][DOMAIN_NAME] 04…" at bounding box center [563, 87] width 261 height 85
copy div "[EMAIL_ADDRESS][DOMAIN_NAME]"
click at [40, 127] on div "Reports" at bounding box center [37, 126] width 22 height 7
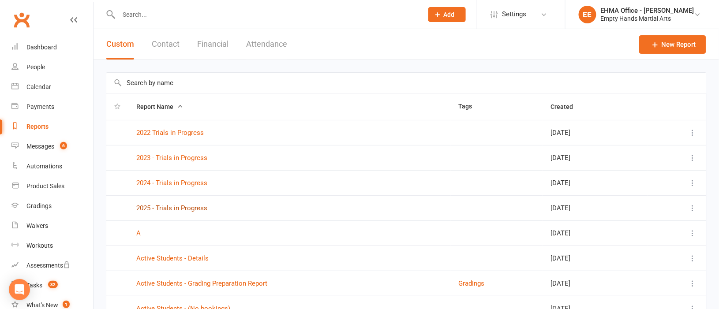
click at [179, 207] on link "2025 - Trials in Progress" at bounding box center [171, 208] width 71 height 8
